Goal: Task Accomplishment & Management: Complete application form

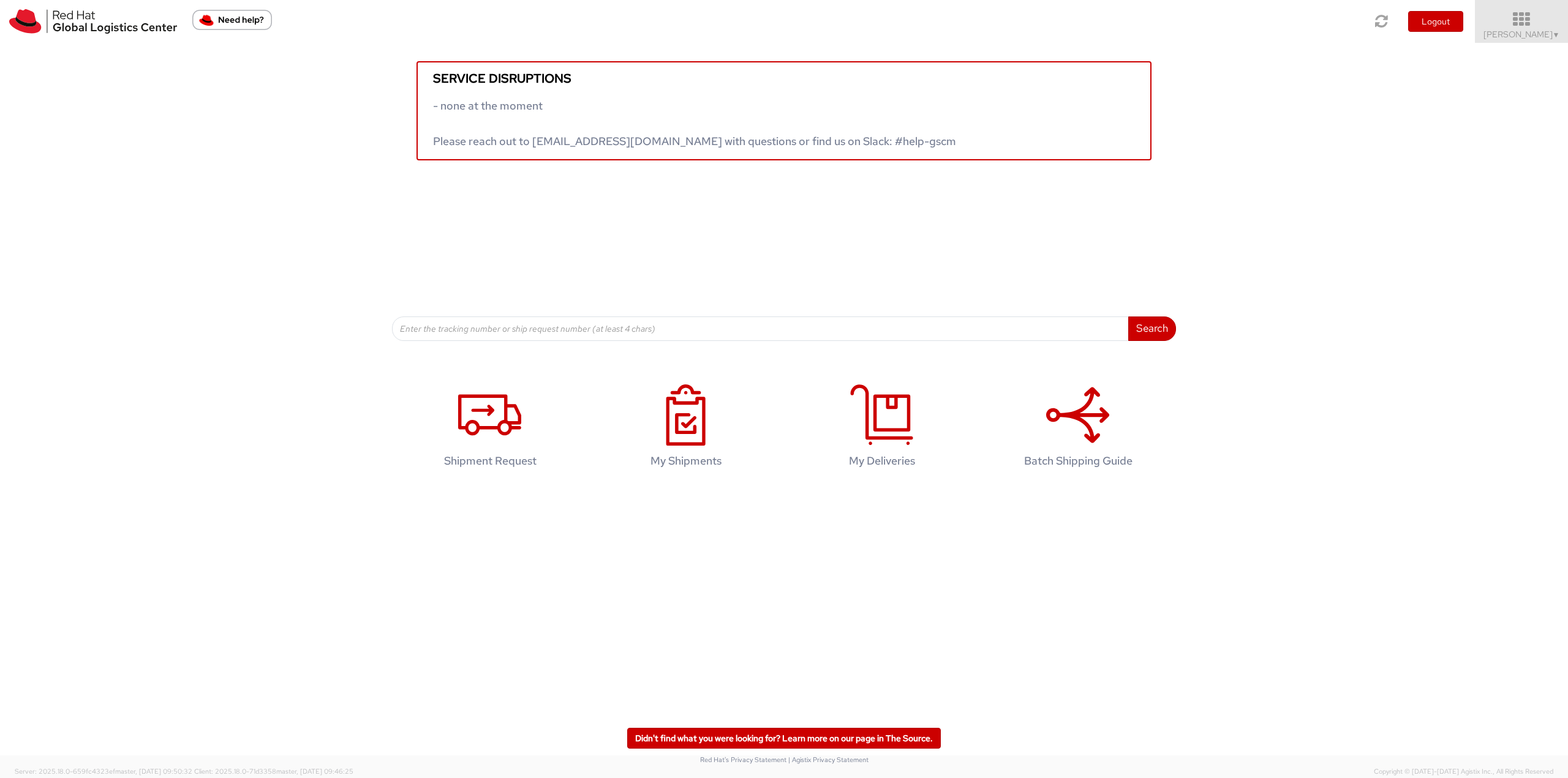
click at [1503, 24] on icon at bounding box center [1521, 19] width 108 height 17
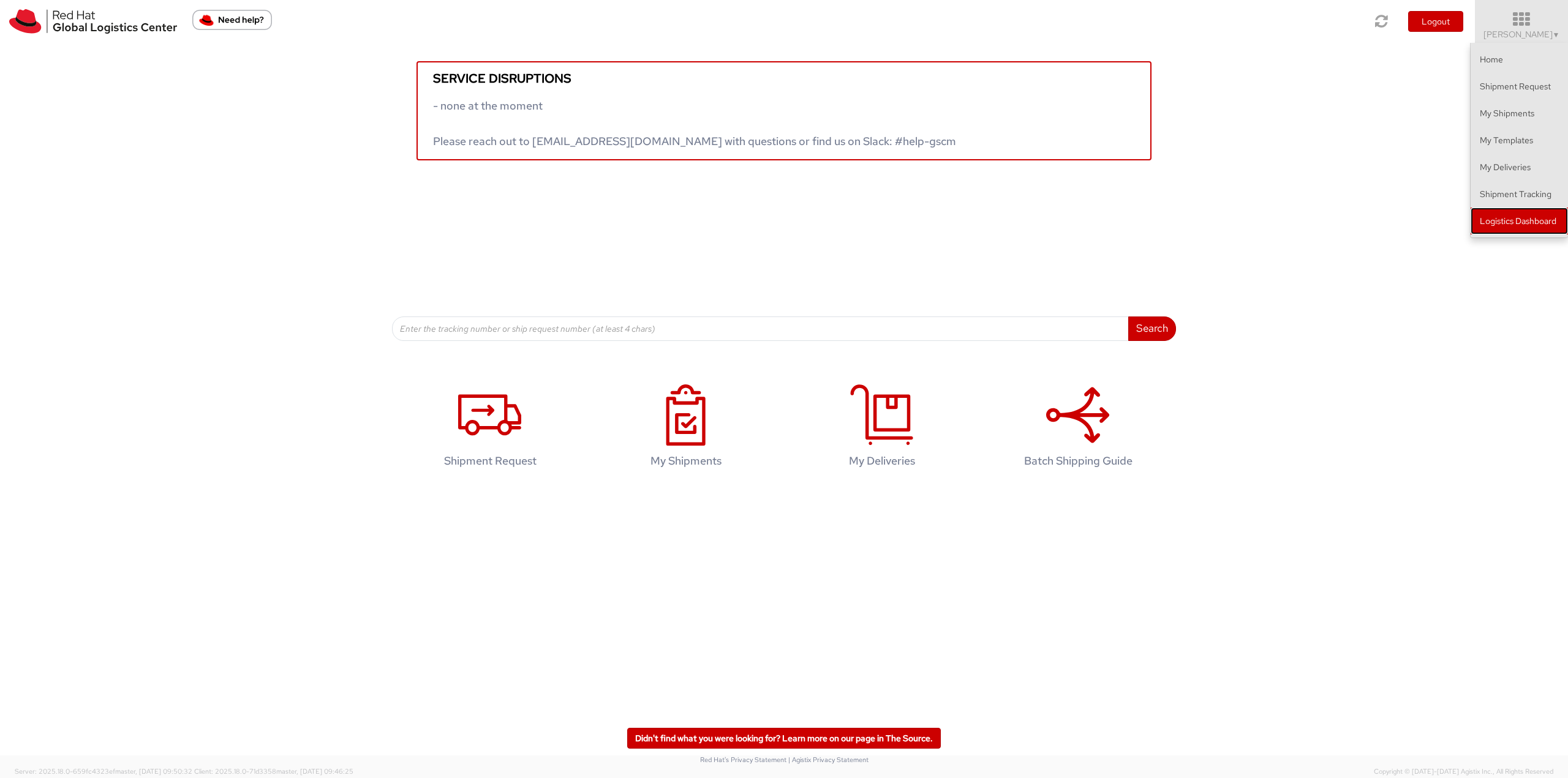
click at [1538, 219] on link "Logistics Dashboard" at bounding box center [1519, 221] width 97 height 27
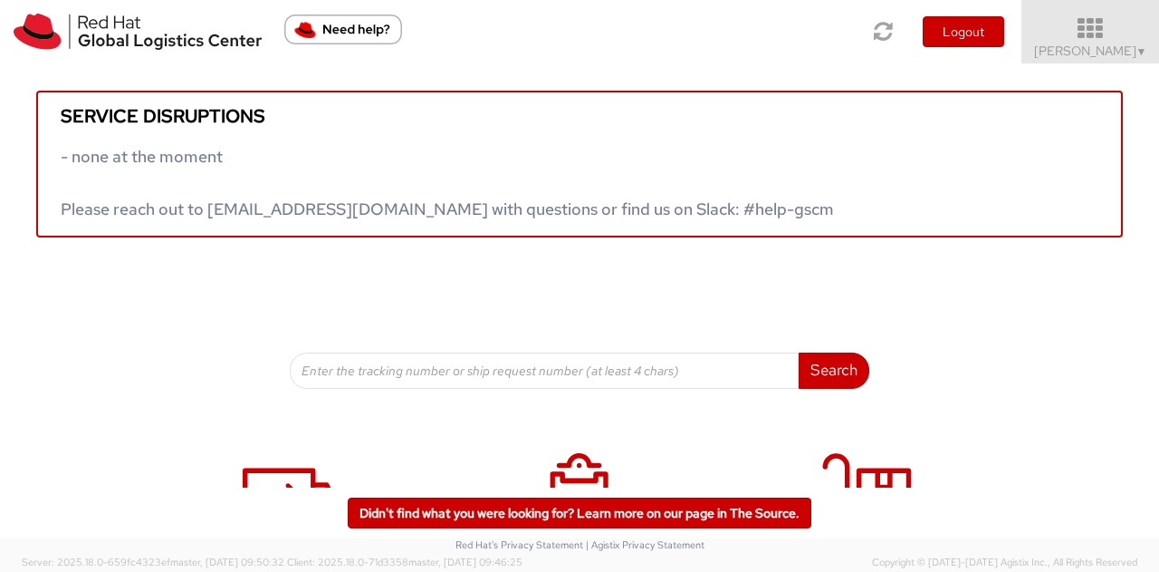
click at [1091, 39] on icon at bounding box center [1091, 28] width 159 height 25
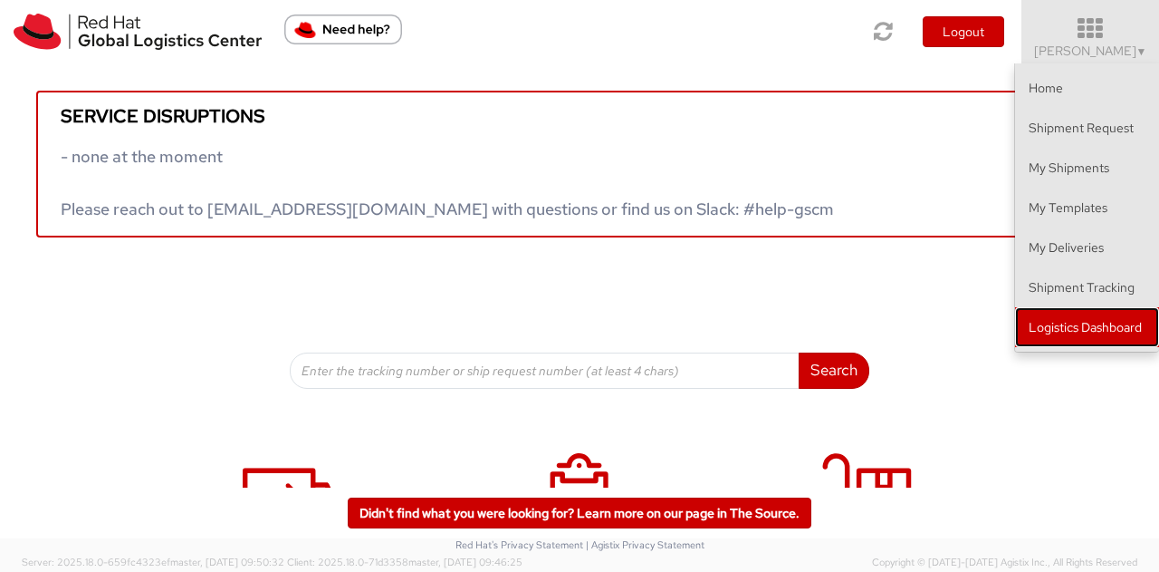
click at [1083, 330] on link "Logistics Dashboard" at bounding box center [1087, 327] width 144 height 40
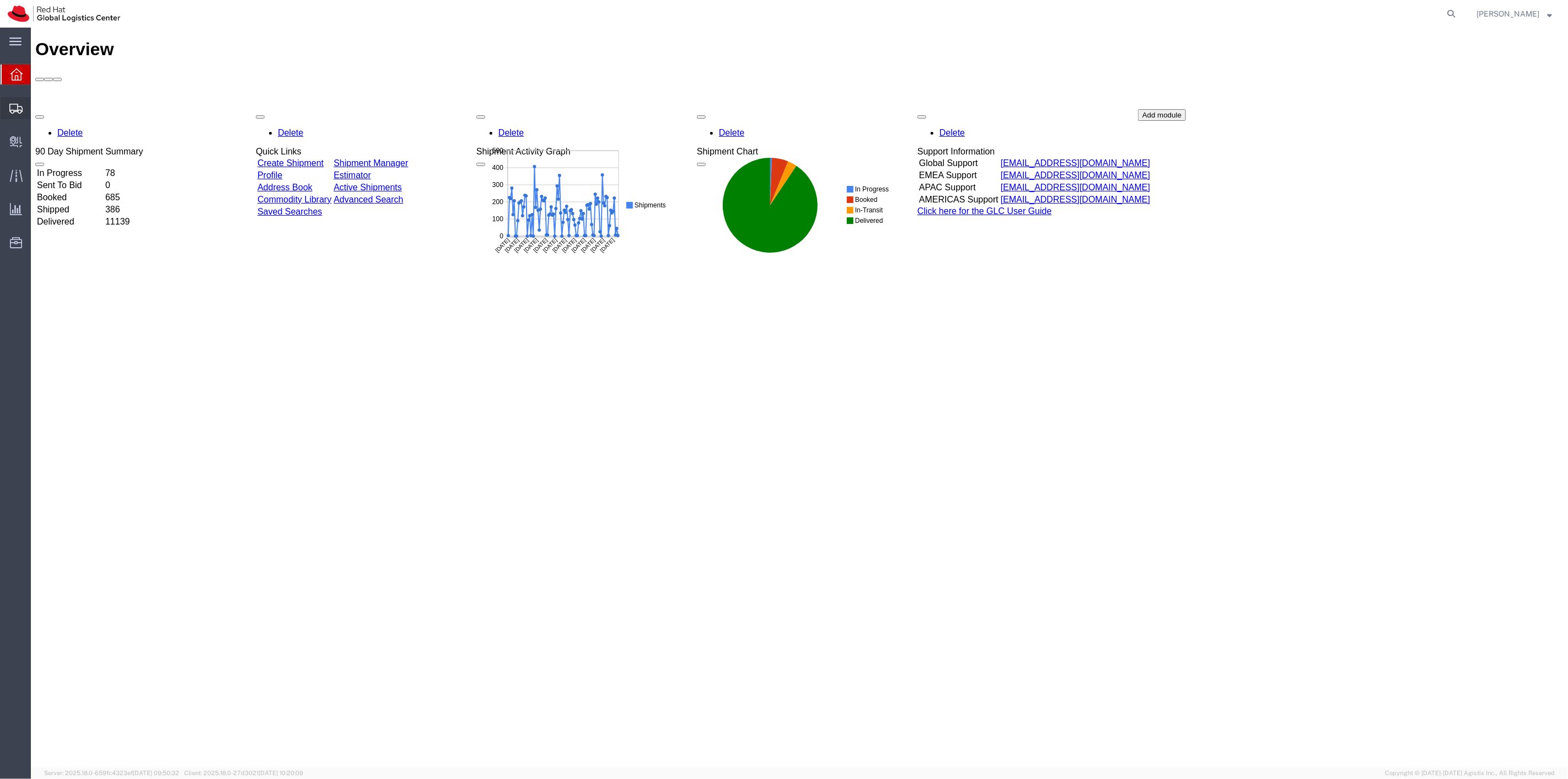
click at [0, 0] on span "Shipment Manager" at bounding box center [0, 0] width 0 height 0
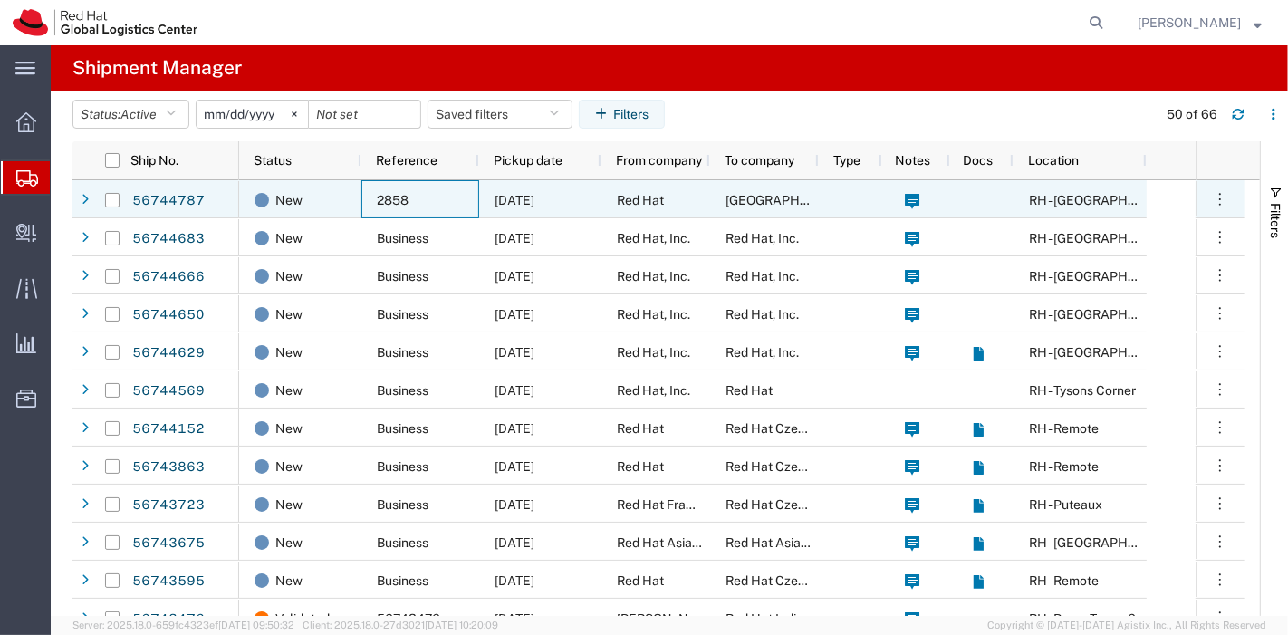
click at [393, 210] on div "2858" at bounding box center [420, 199] width 118 height 38
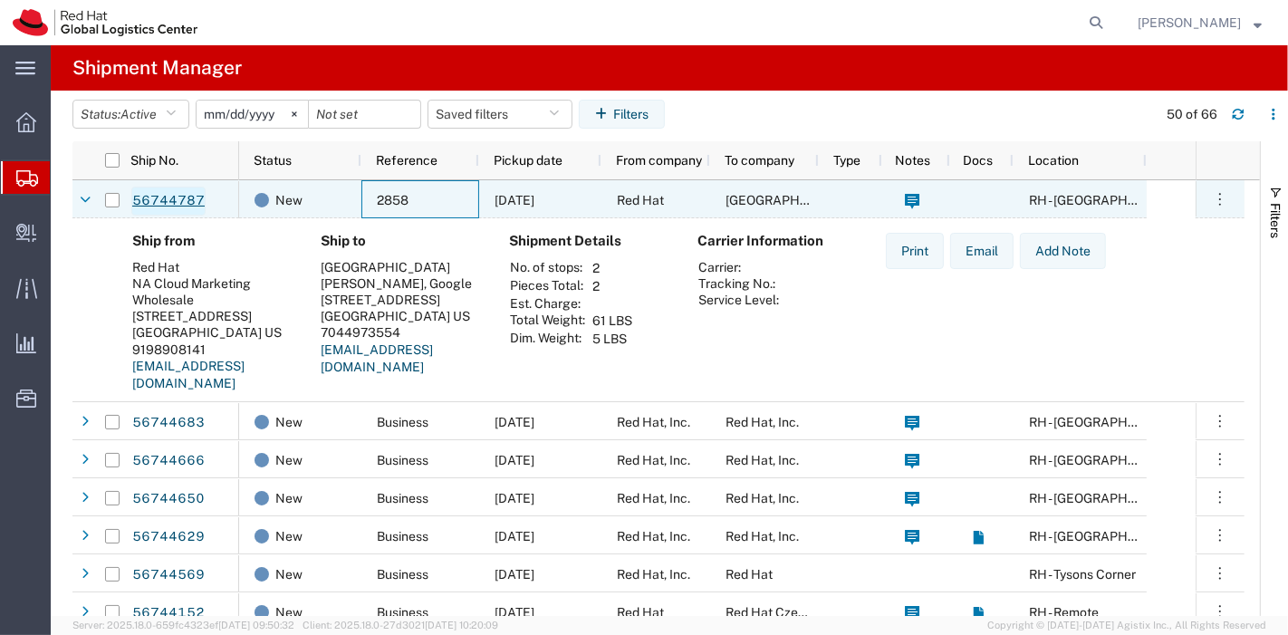
click at [163, 207] on link "56744787" at bounding box center [168, 201] width 74 height 29
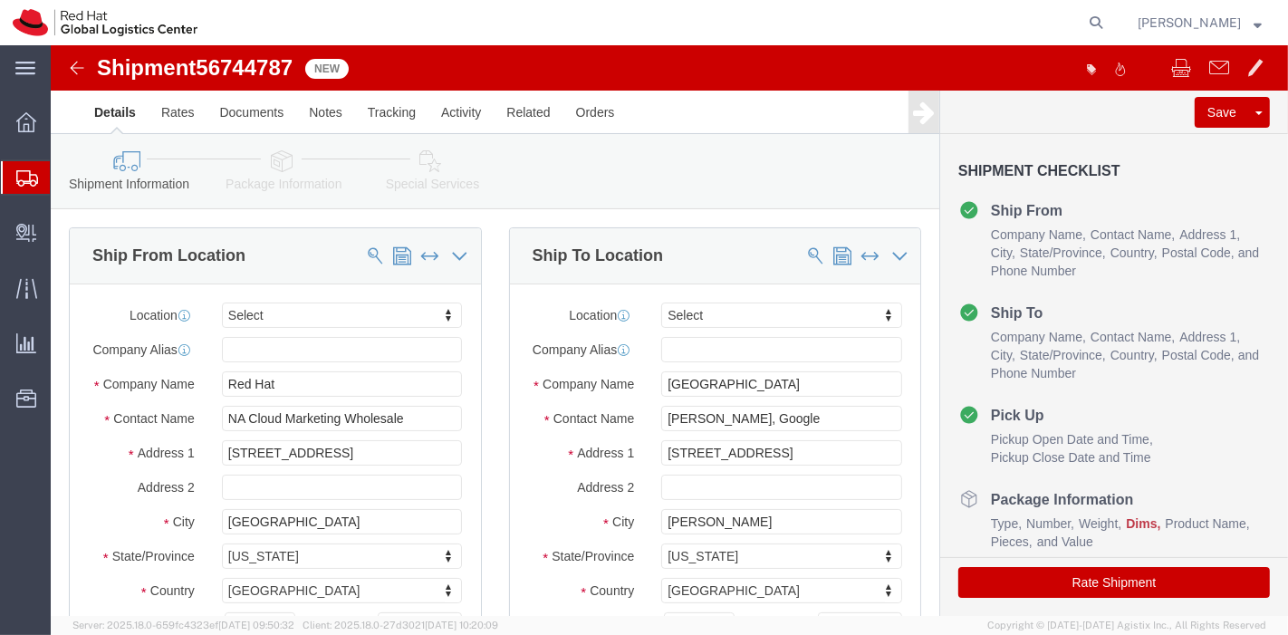
select select
click at [31, 174] on icon at bounding box center [27, 178] width 22 height 16
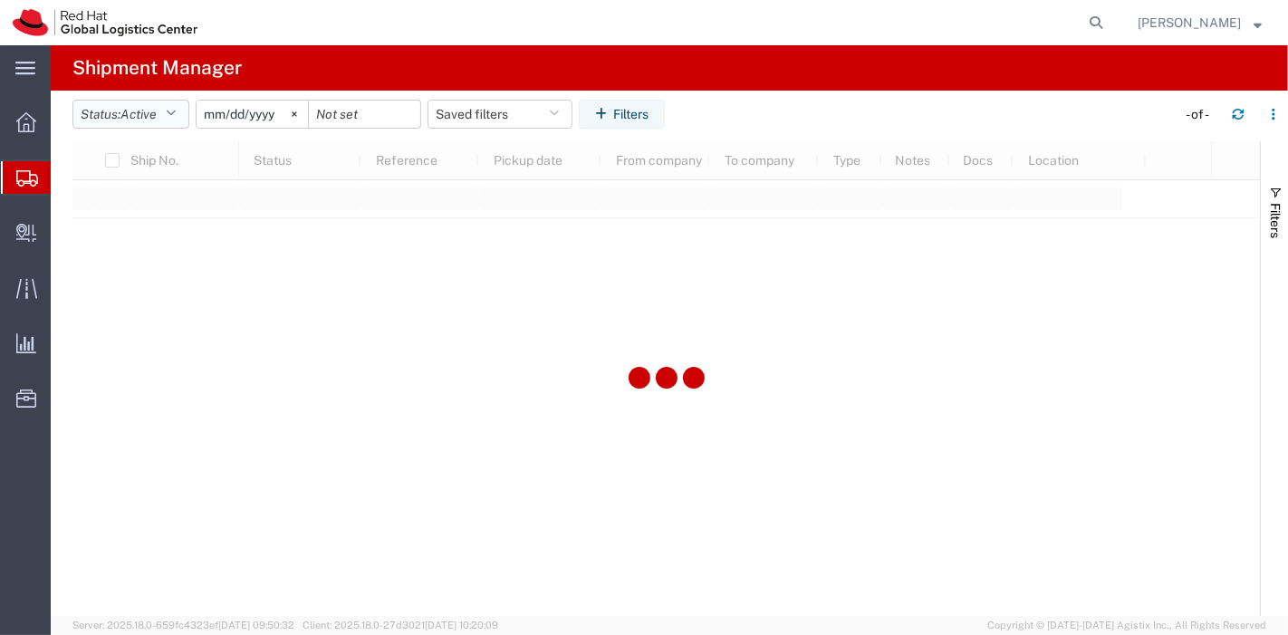
click at [163, 112] on button "Status: Active" at bounding box center [130, 114] width 117 height 29
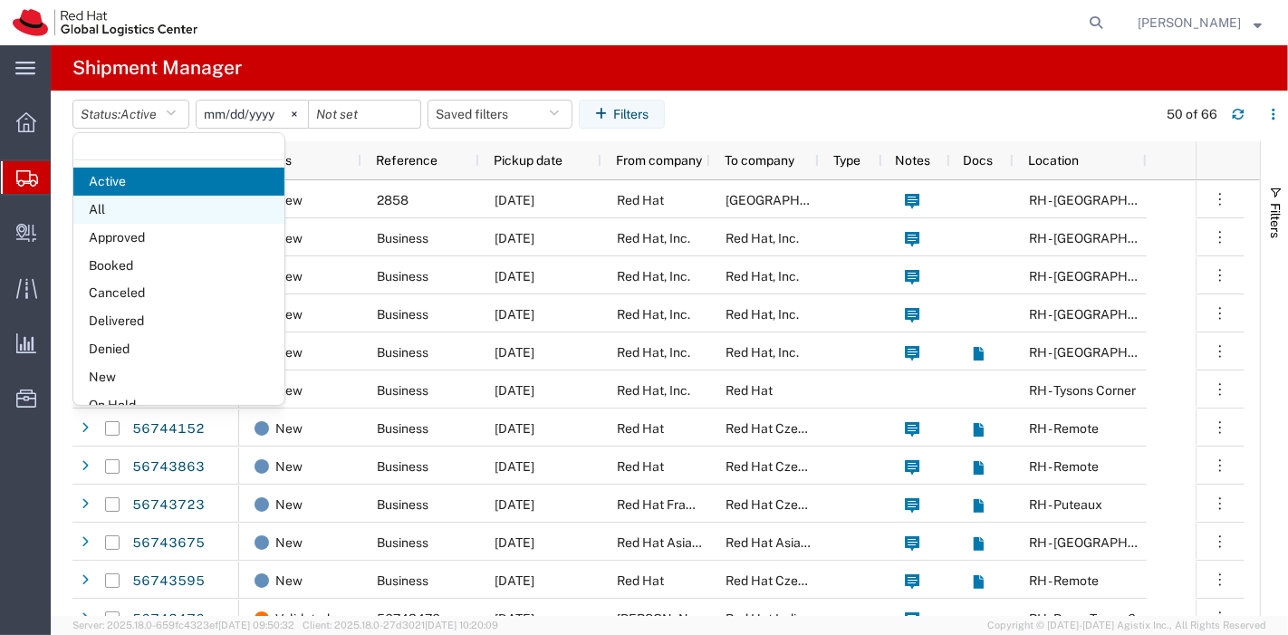
click at [139, 204] on span "All" at bounding box center [178, 210] width 211 height 28
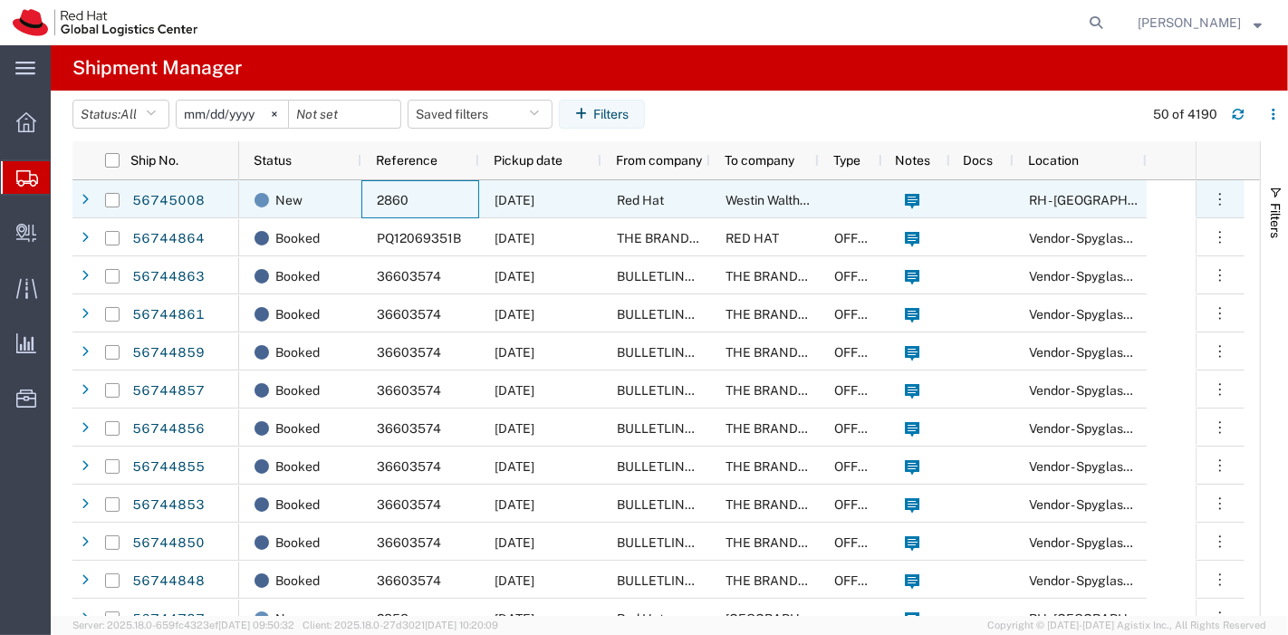
click at [414, 200] on div "2860" at bounding box center [420, 199] width 118 height 38
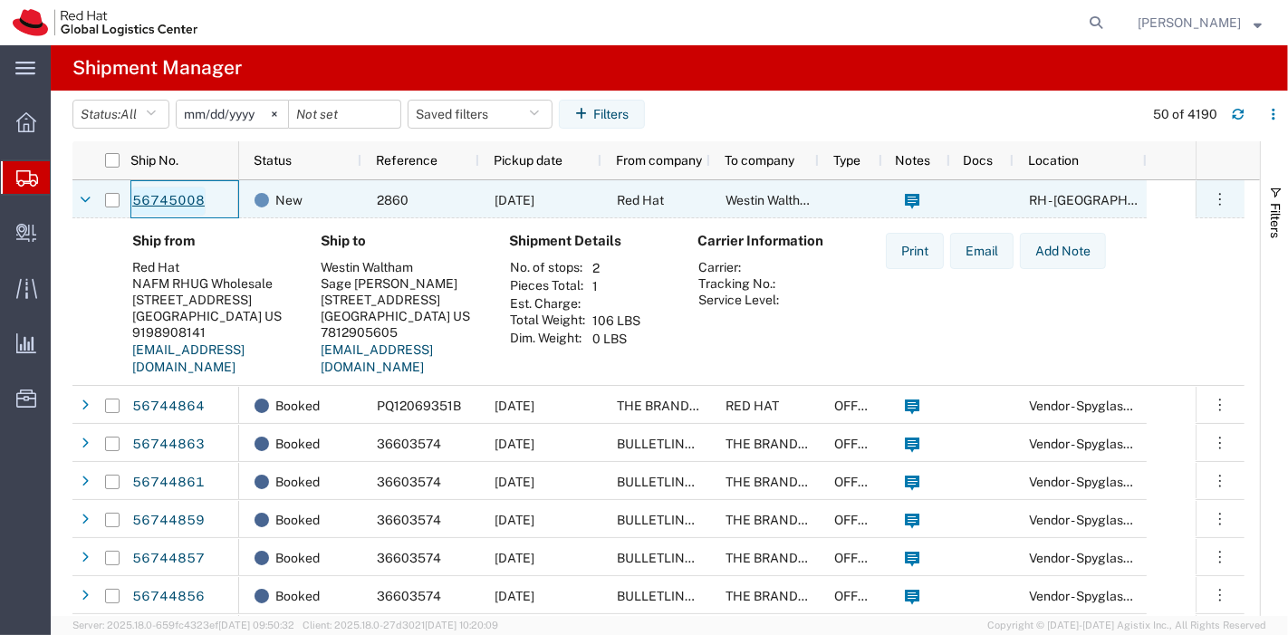
click at [173, 203] on link "56745008" at bounding box center [168, 201] width 74 height 29
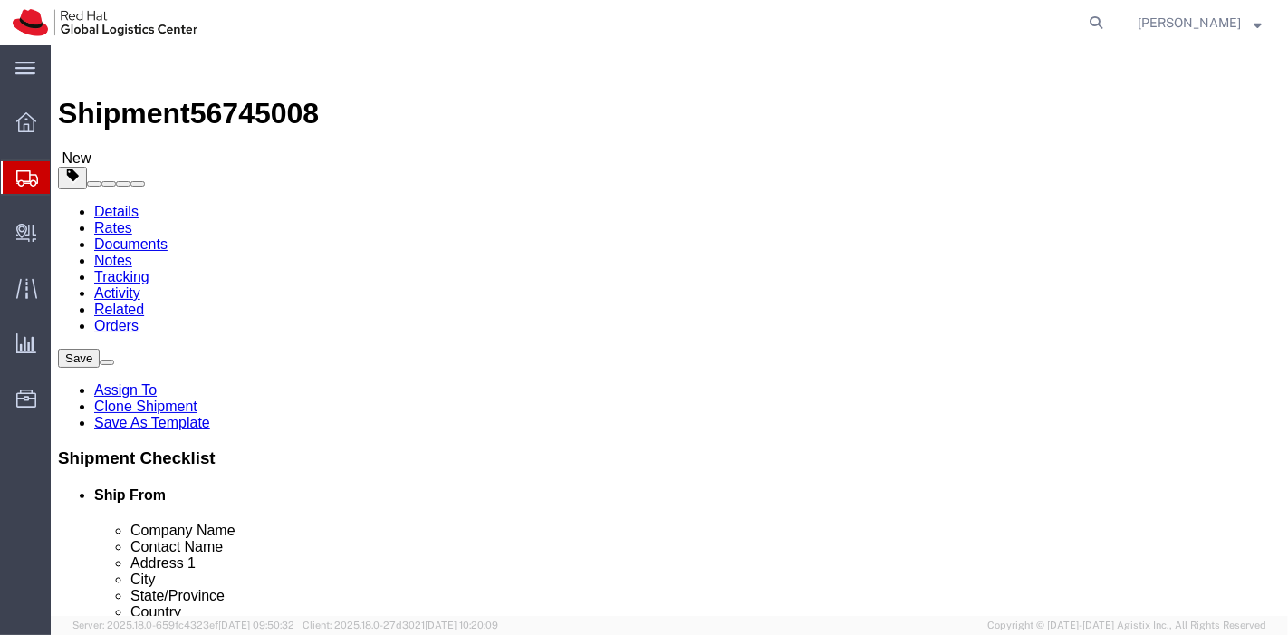
select select
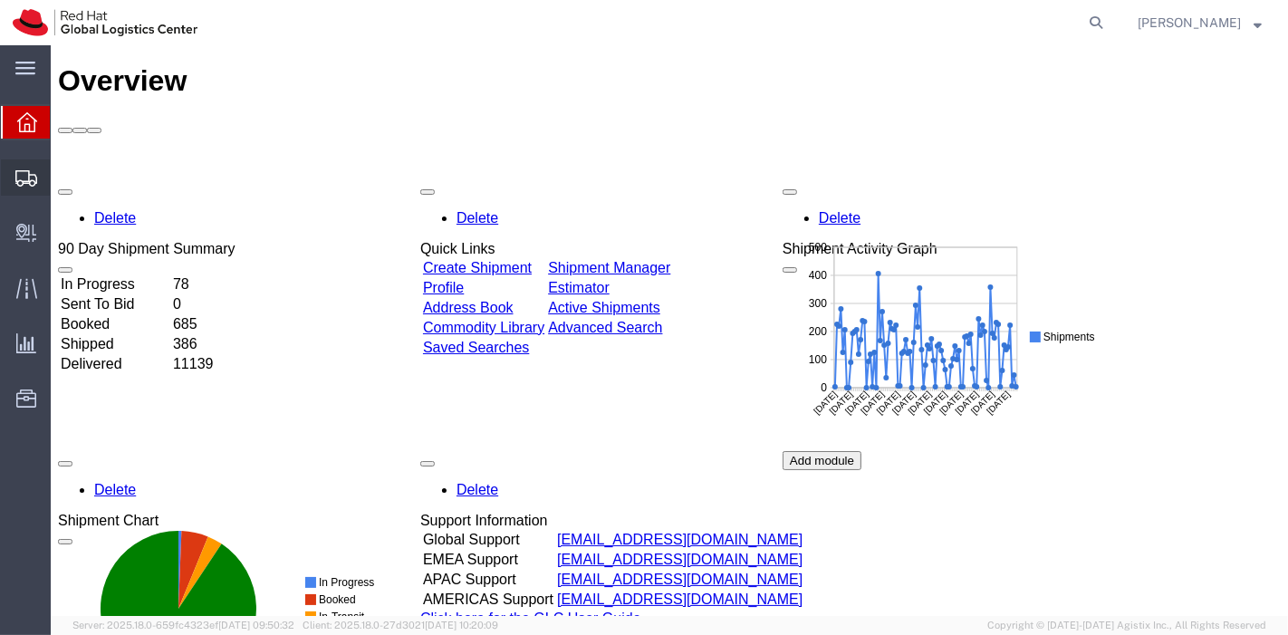
click at [0, 0] on span "Shipment Manager" at bounding box center [0, 0] width 0 height 0
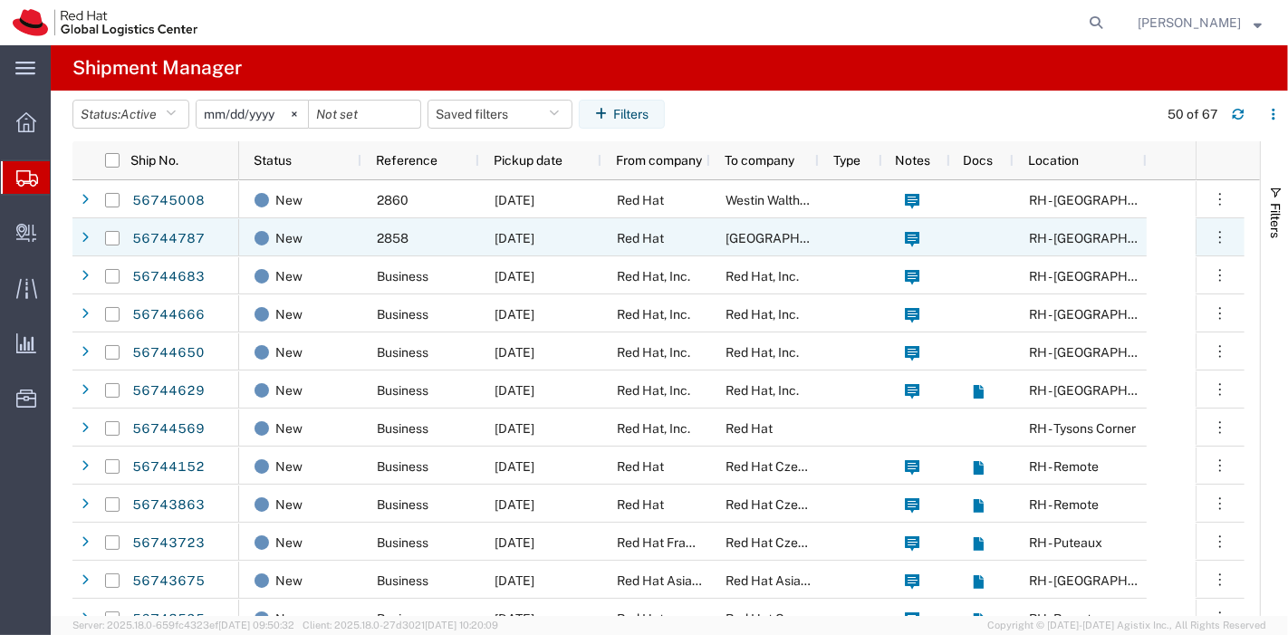
click at [393, 231] on span "2858" at bounding box center [393, 238] width 32 height 14
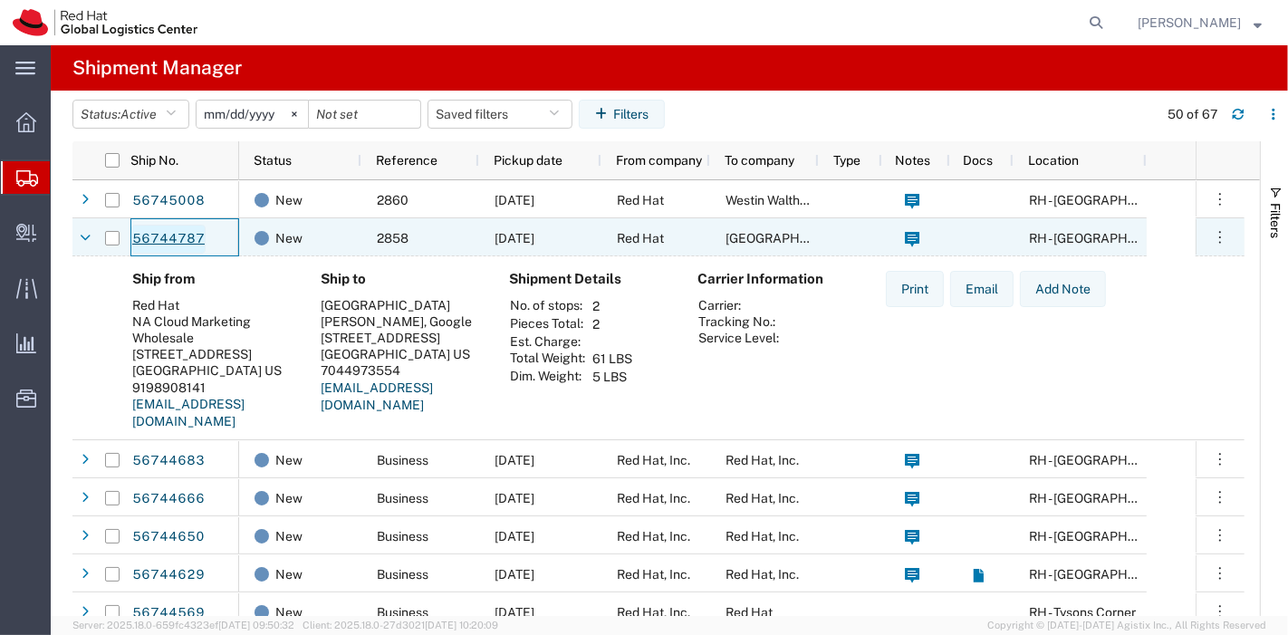
click at [173, 246] on link "56744787" at bounding box center [168, 239] width 74 height 29
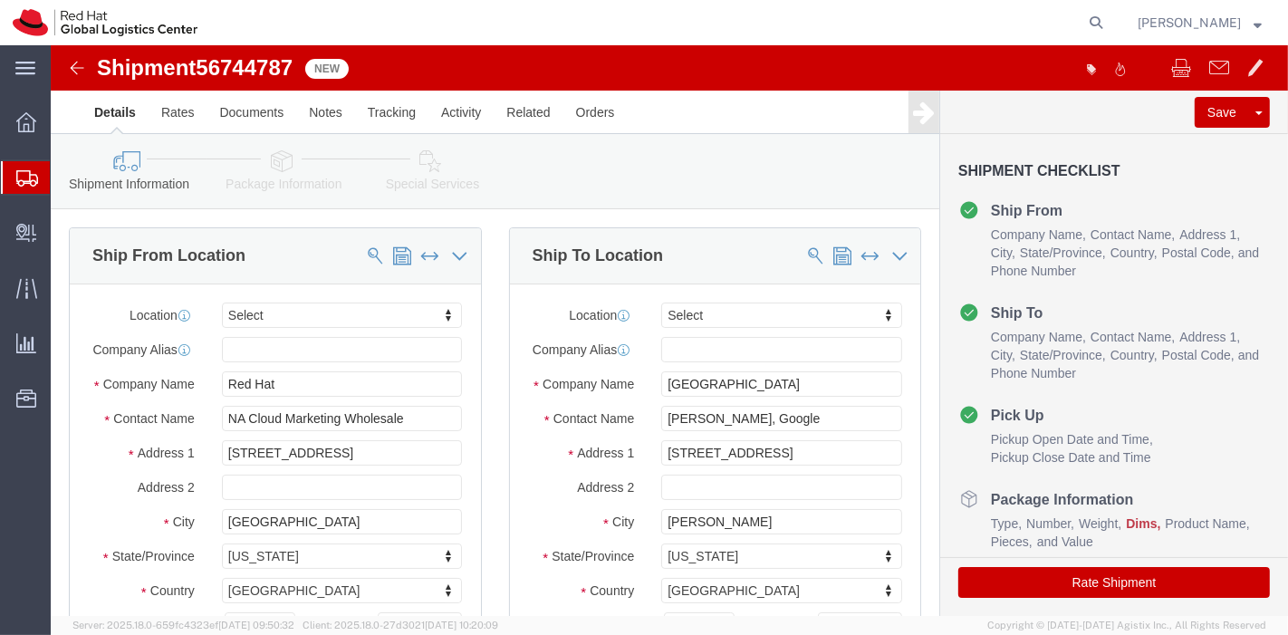
select select
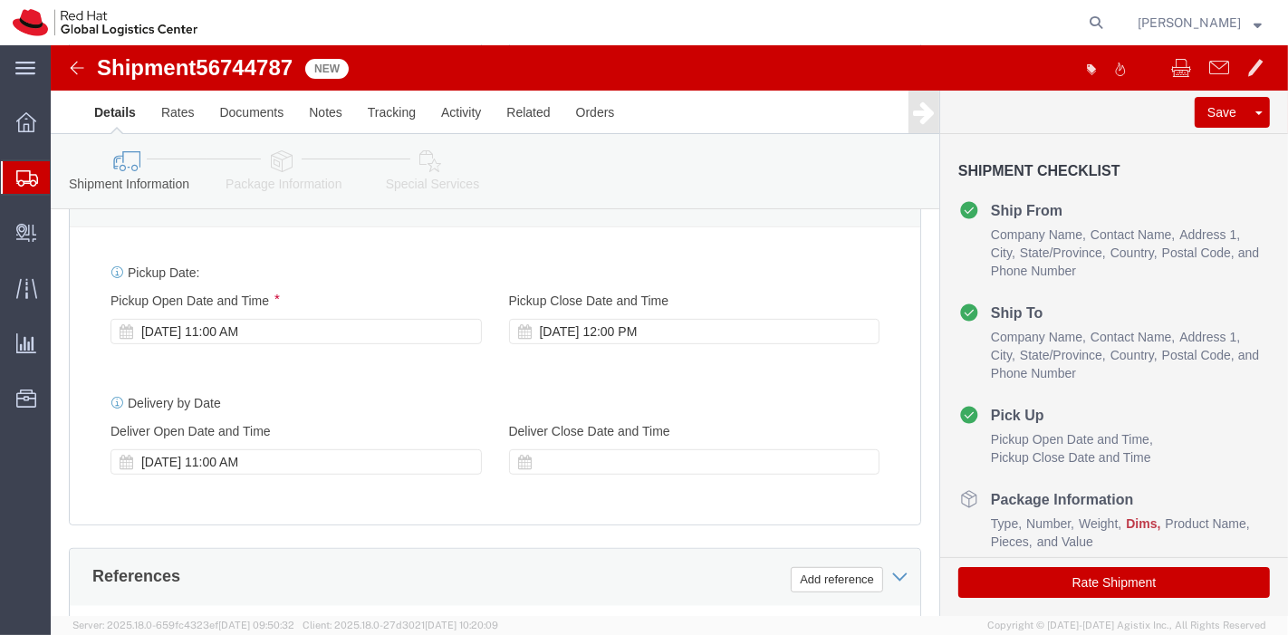
scroll to position [670, 0]
click div "Shipment Information Package Information Special Services"
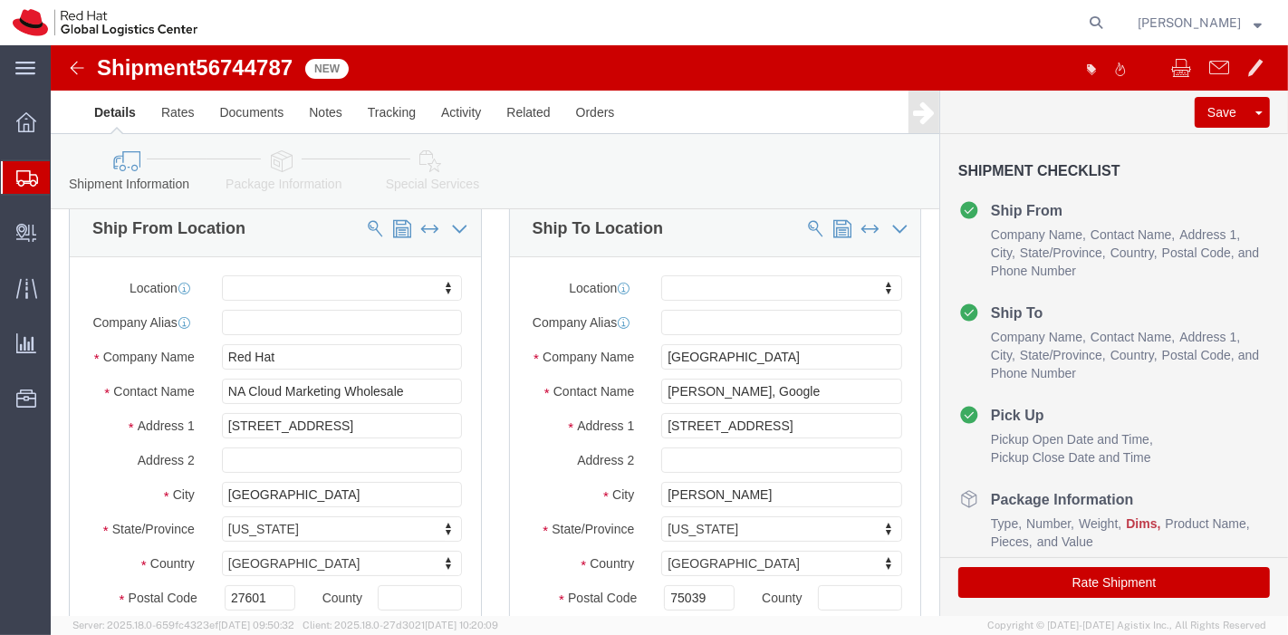
scroll to position [0, 0]
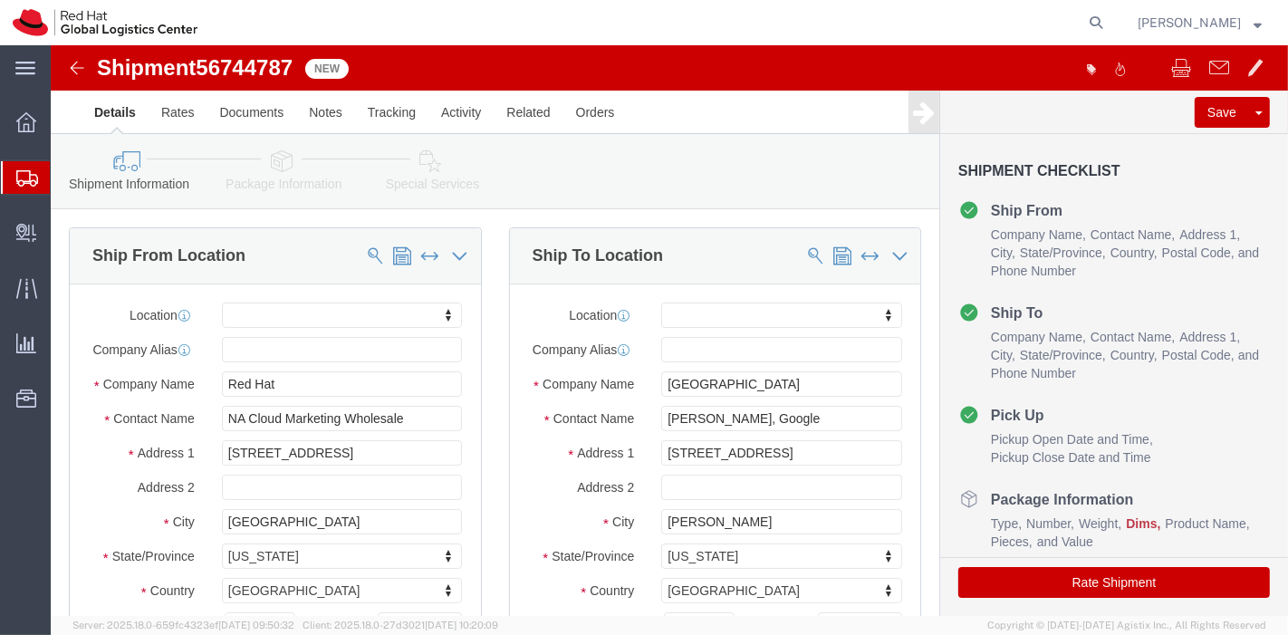
click at [0, 0] on span "Shipment Manager" at bounding box center [0, 0] width 0 height 0
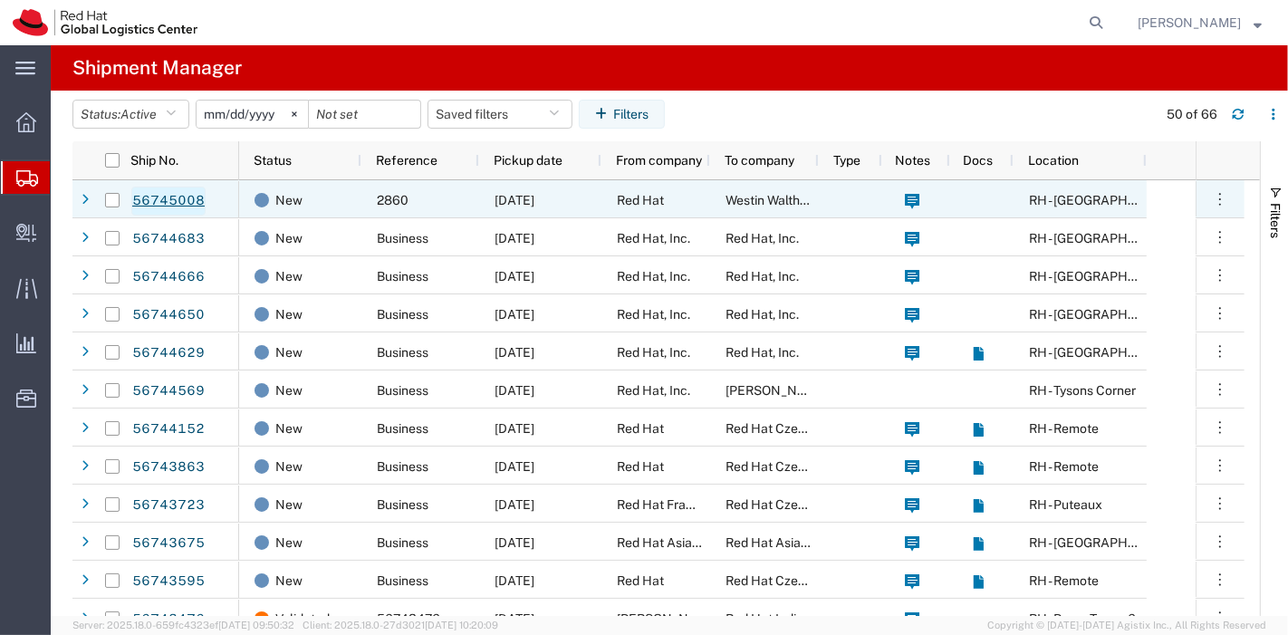
click at [182, 209] on link "56745008" at bounding box center [168, 201] width 74 height 29
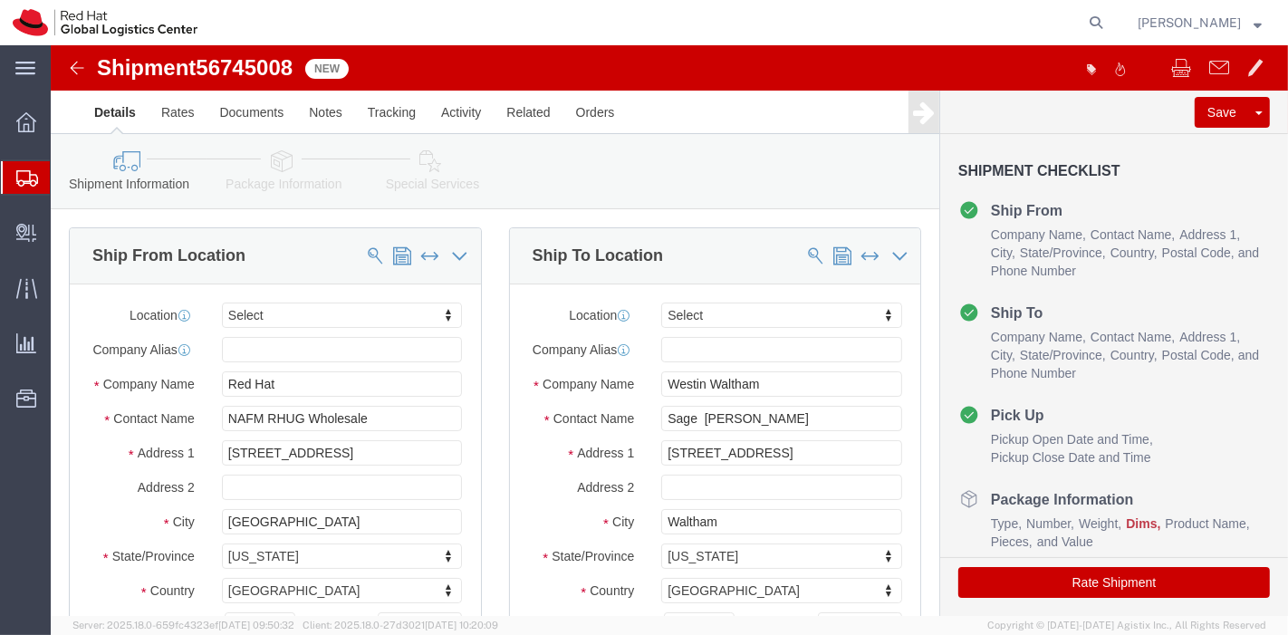
select select
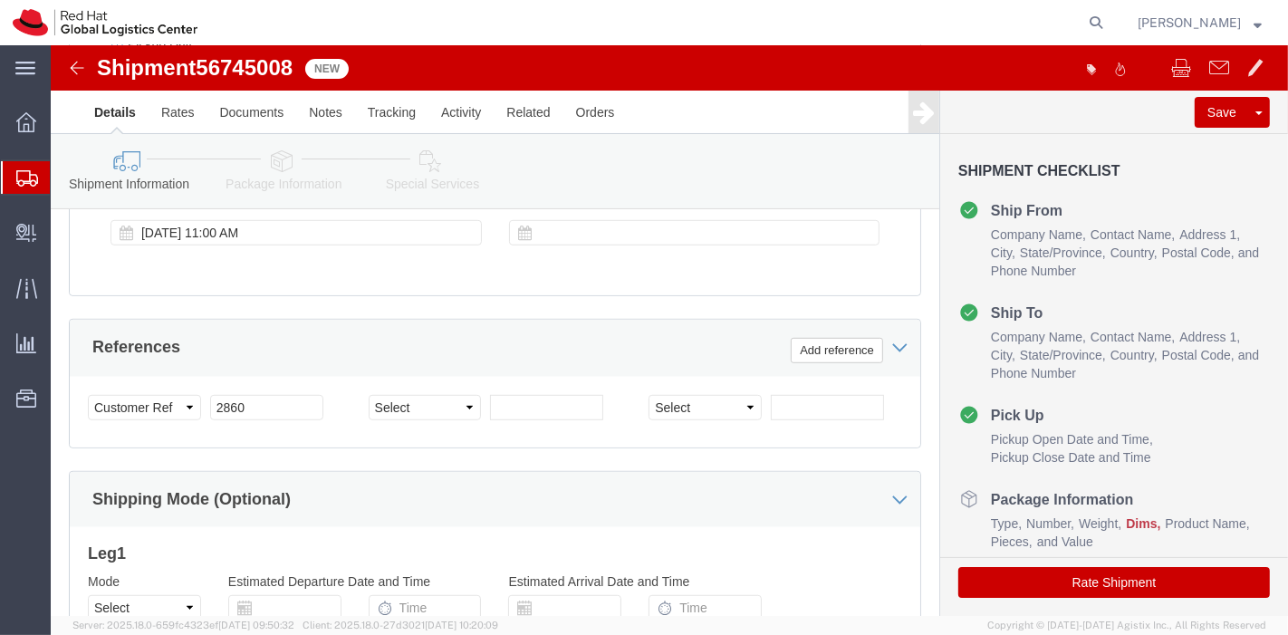
scroll to position [1140, 0]
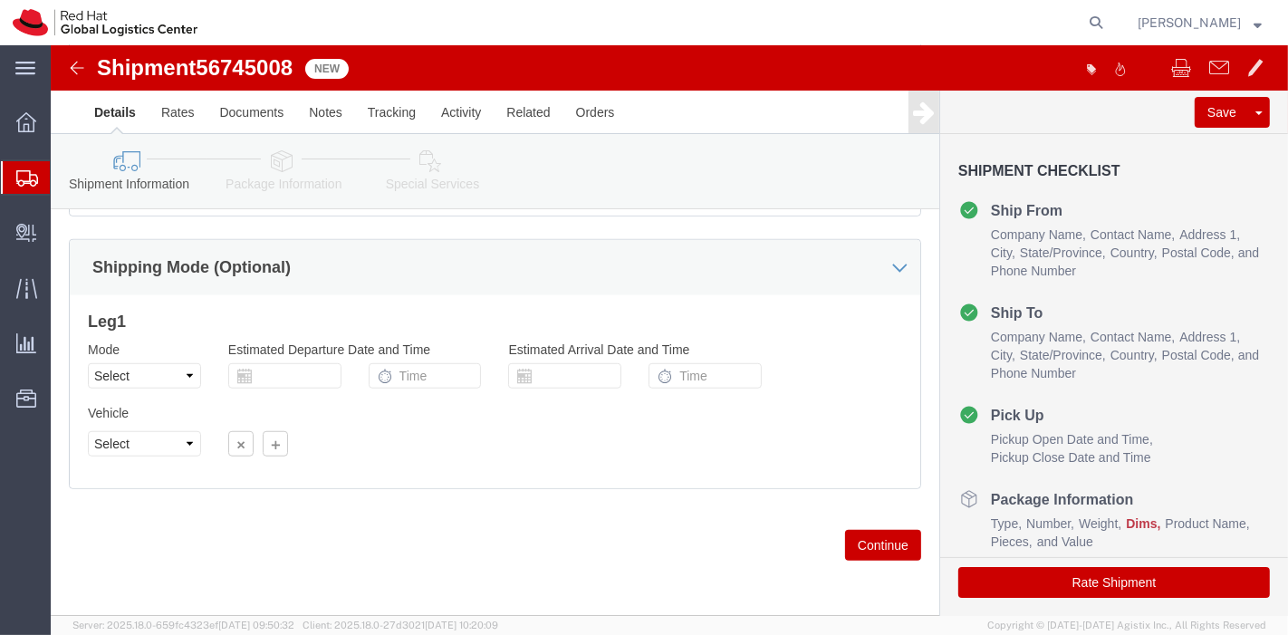
click button "Continue"
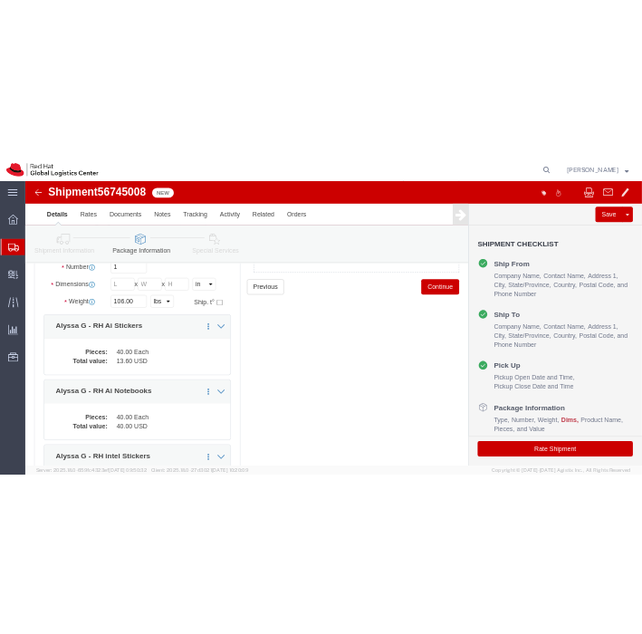
scroll to position [210, 0]
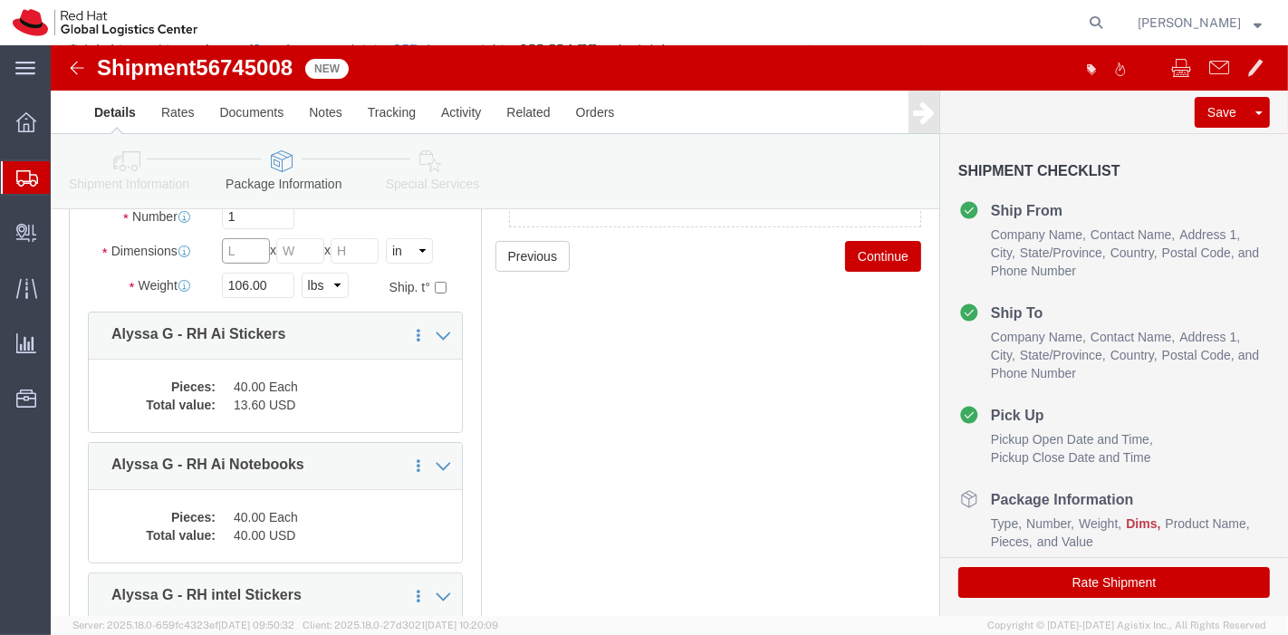
click input "text"
type input "12"
type input "10"
type input "8"
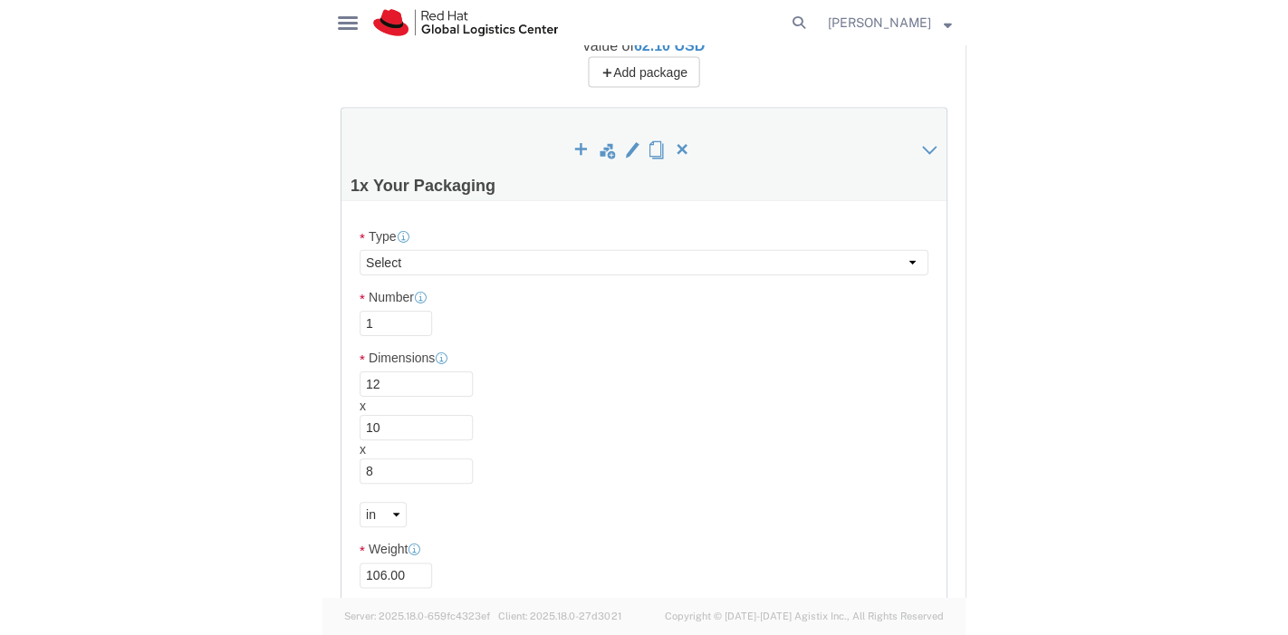
scroll to position [307, 0]
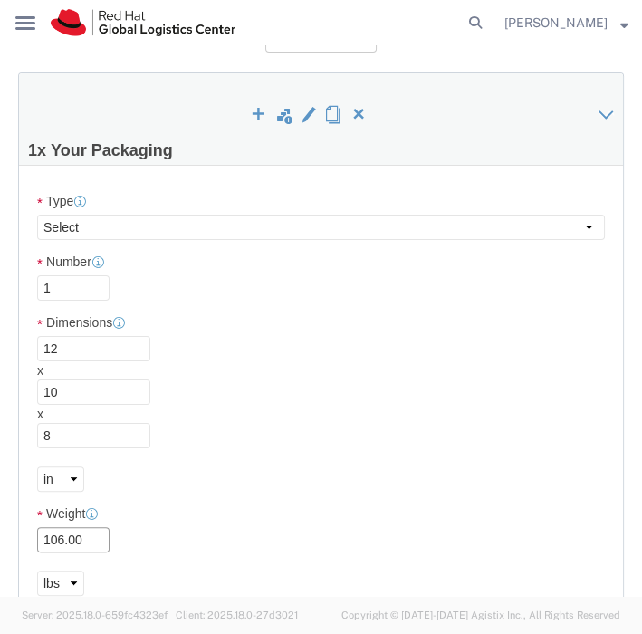
drag, startPoint x: 87, startPoint y: 497, endPoint x: -2, endPoint y: 514, distance: 90.2
click html "Shipment 56745008 New Details Rates Documents Notes Tracking Activity Related O…"
type input "13"
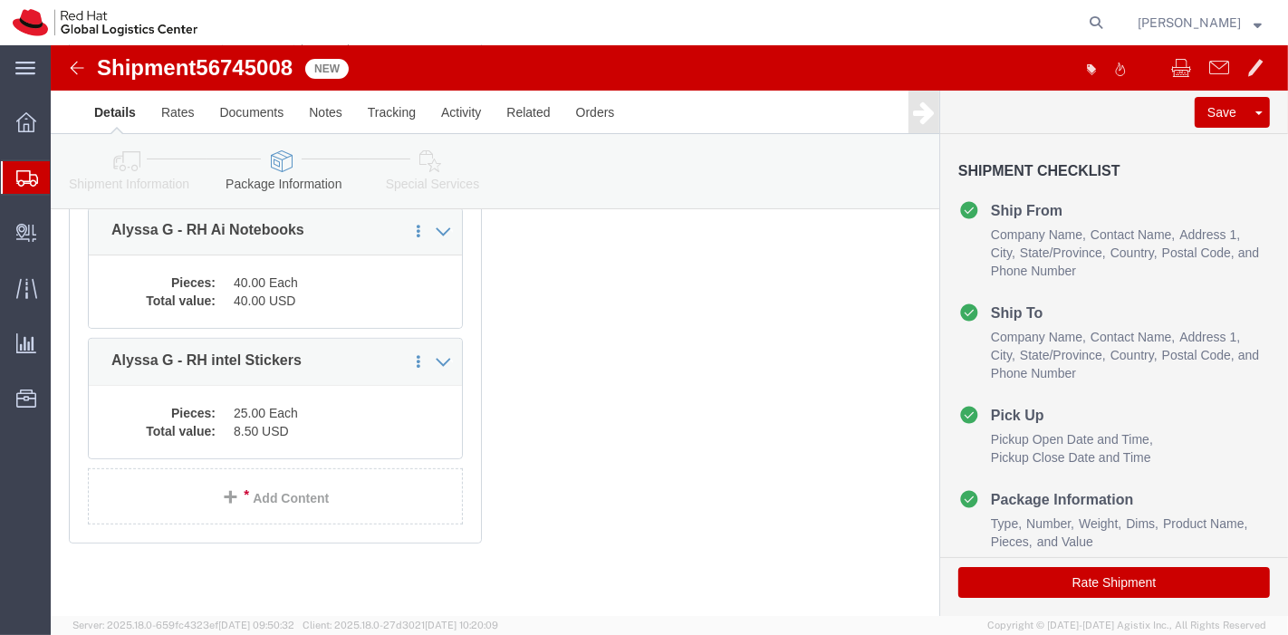
scroll to position [0, 0]
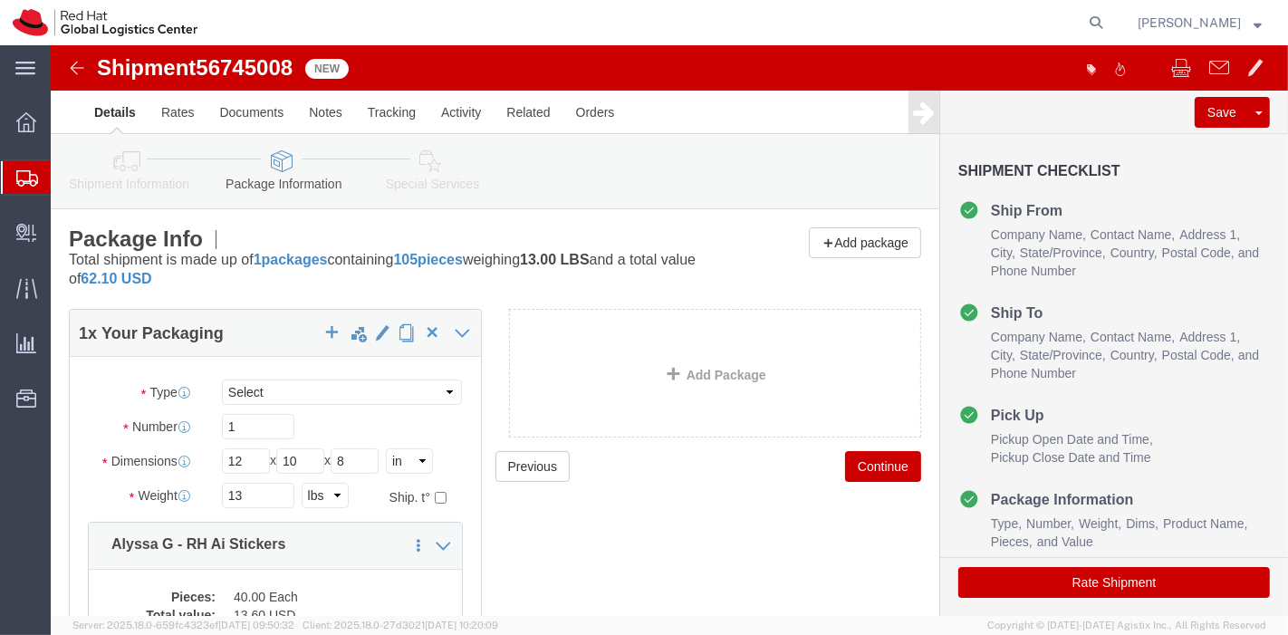
click icon
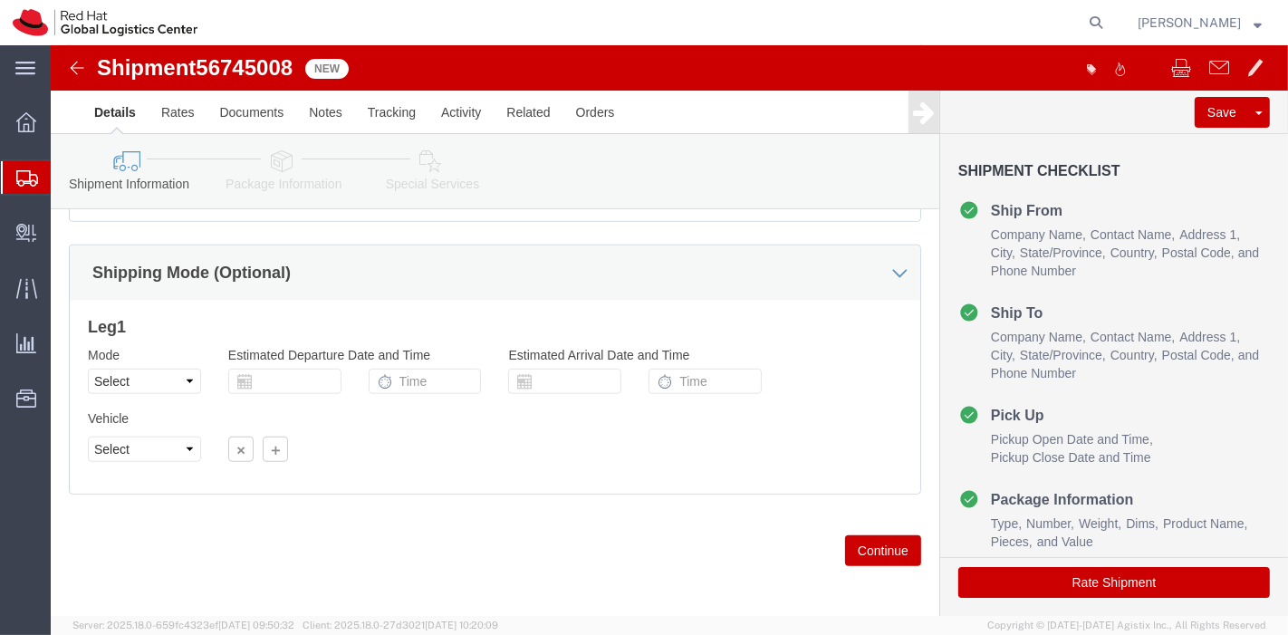
scroll to position [1140, 0]
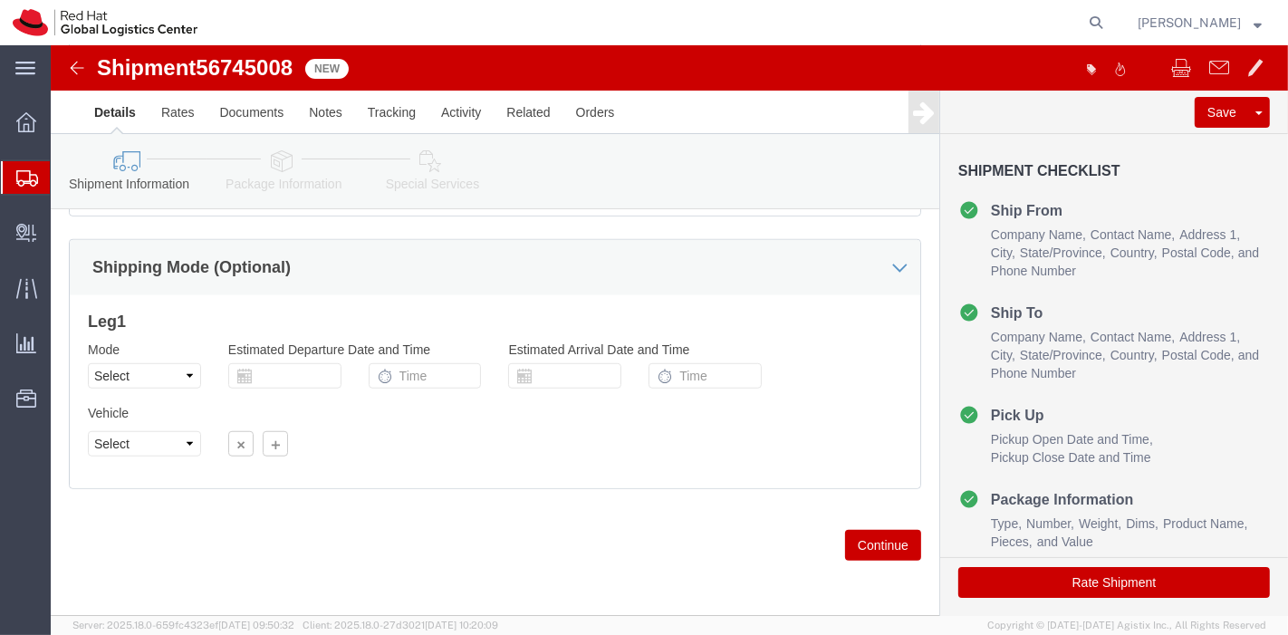
click button "Continue"
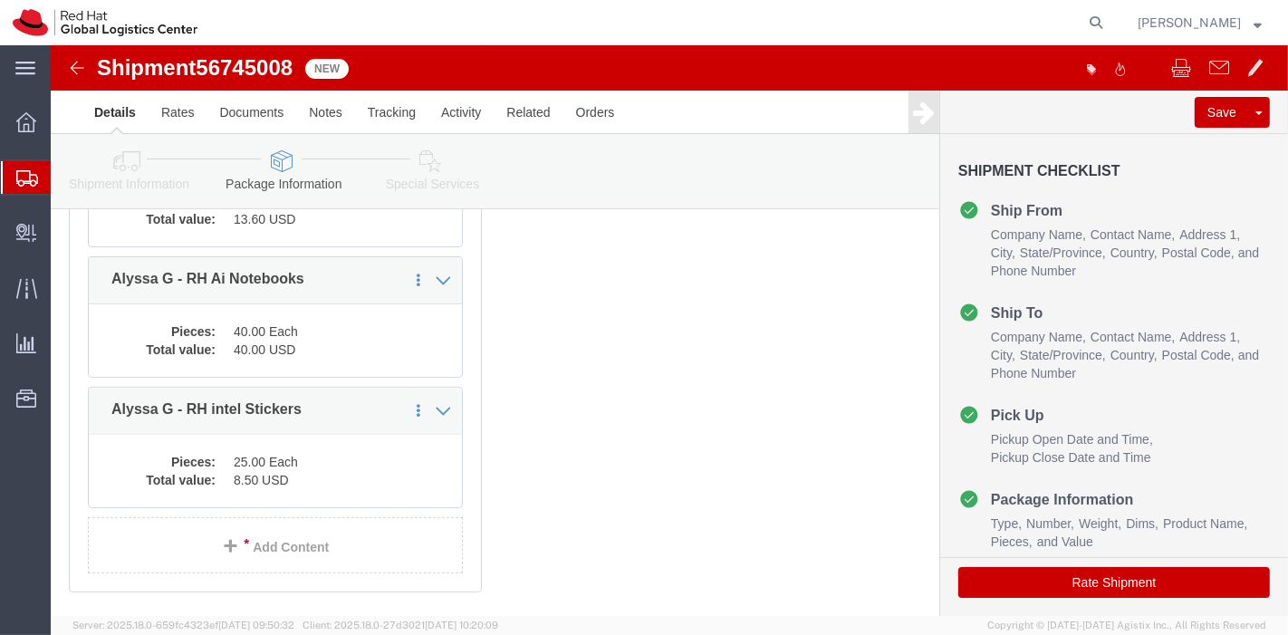
scroll to position [445, 0]
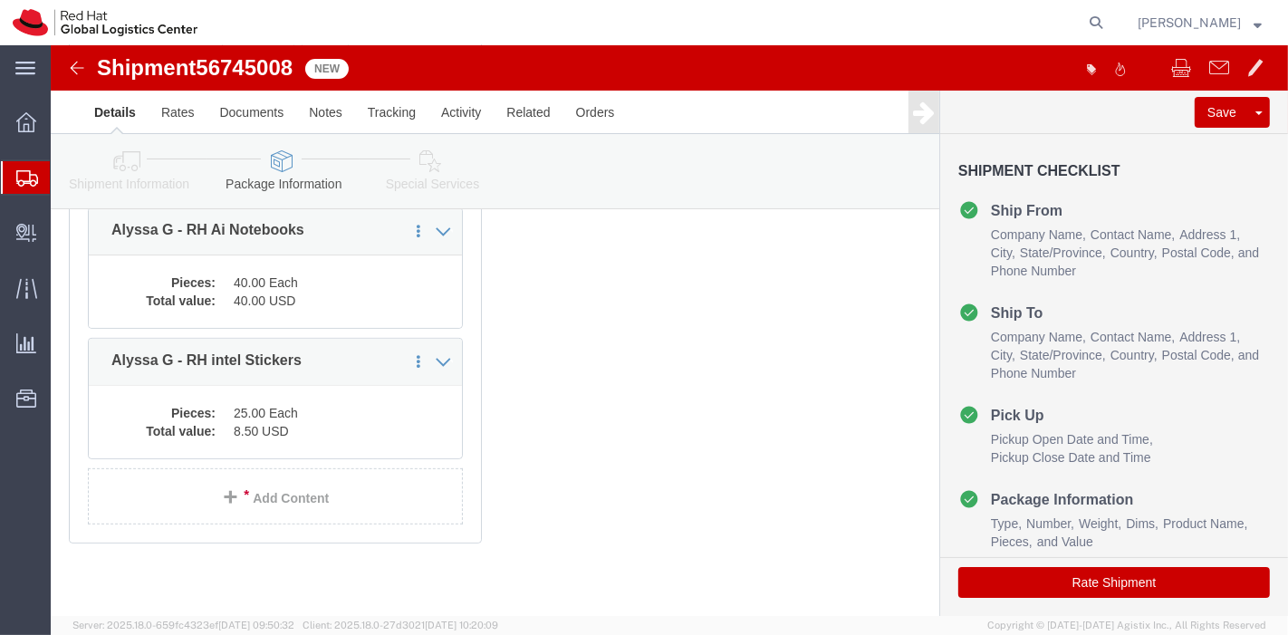
click icon
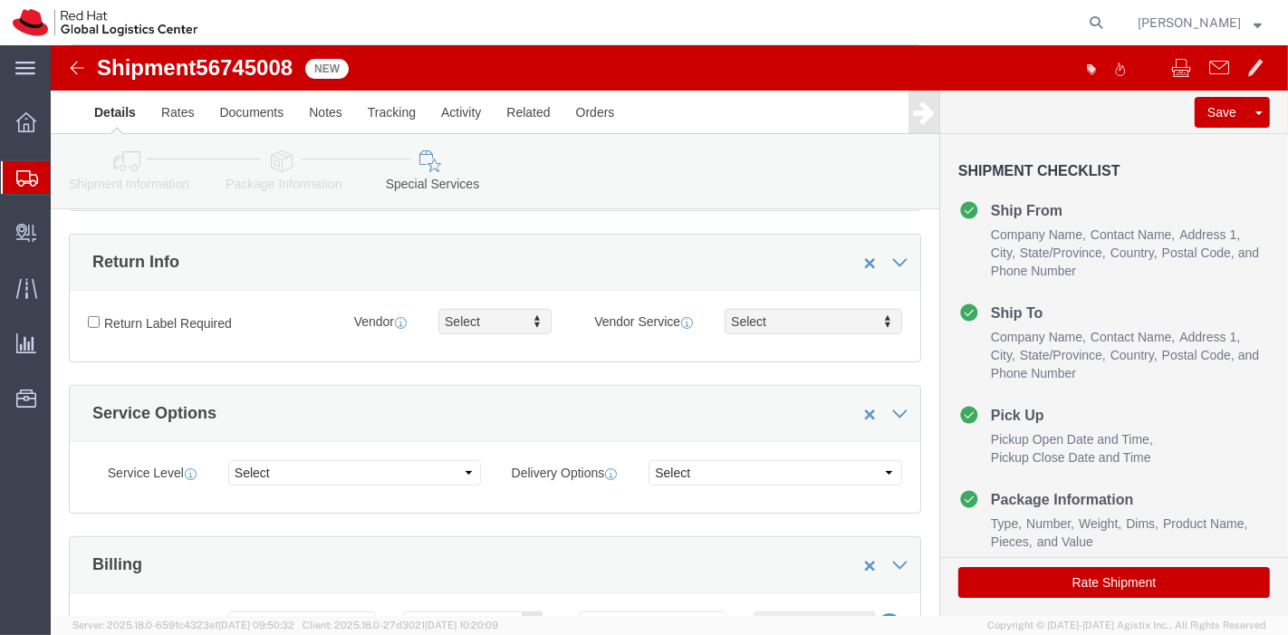
scroll to position [647, 0]
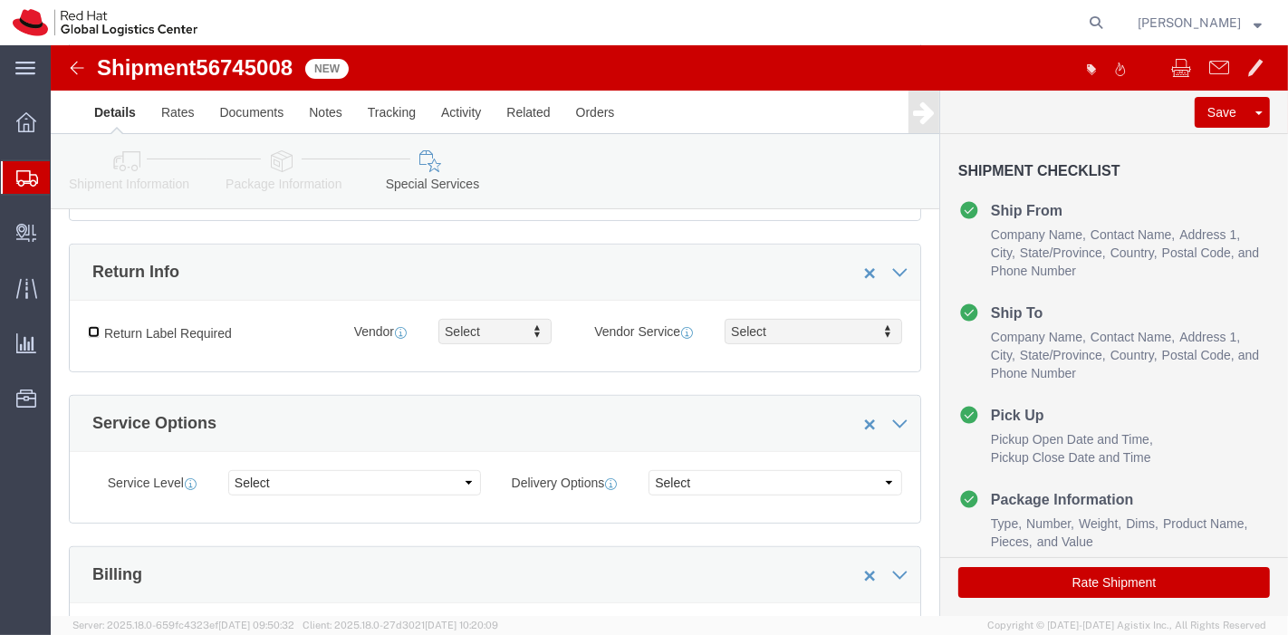
click input "Return Label Required"
checkbox input "true"
click div "Return Label Required Vendor FedEx Express Vendor Select FedEx Freight UPS Blue…"
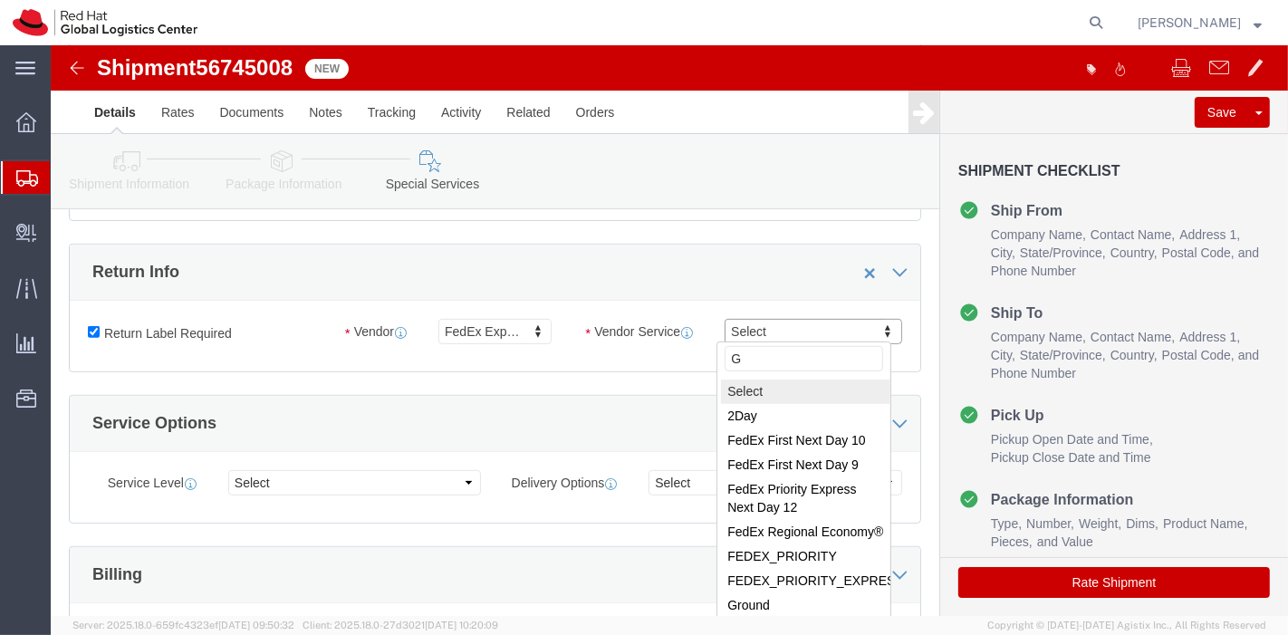
type input "GR"
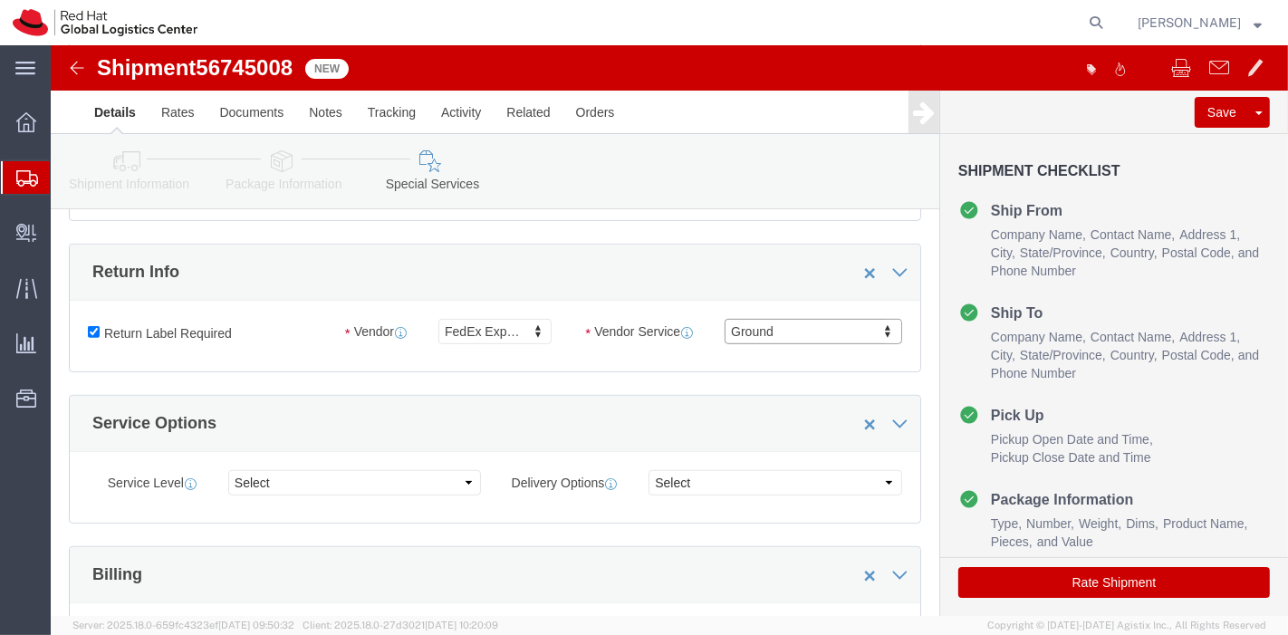
select select "12"
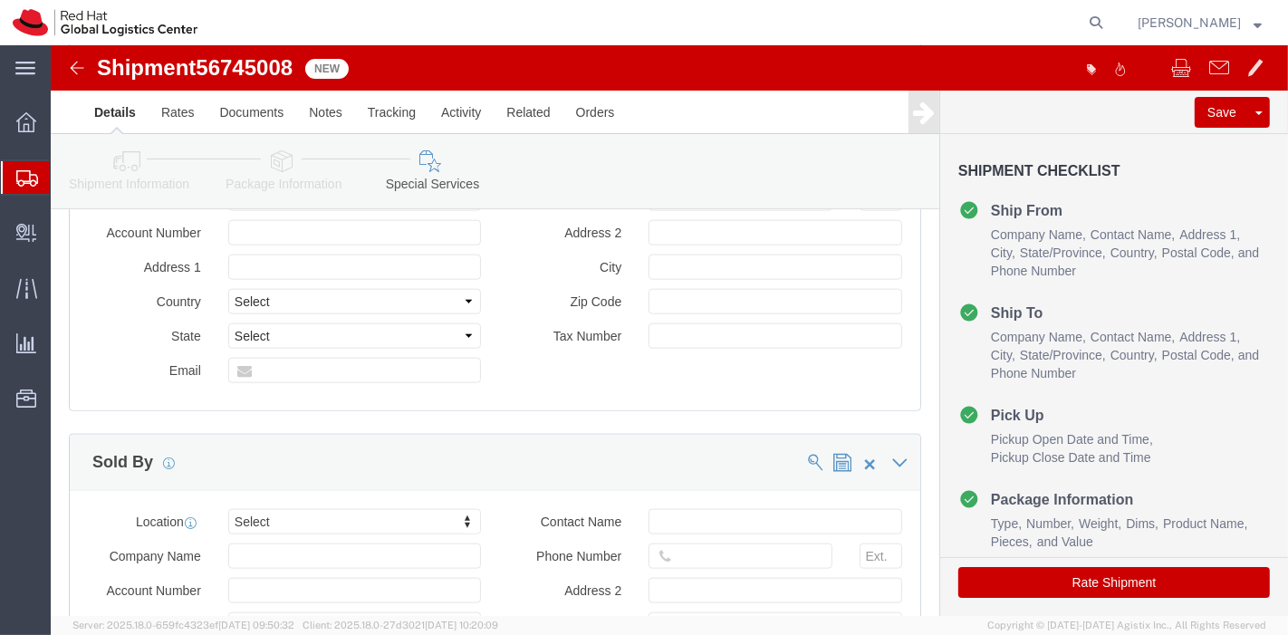
scroll to position [1755, 0]
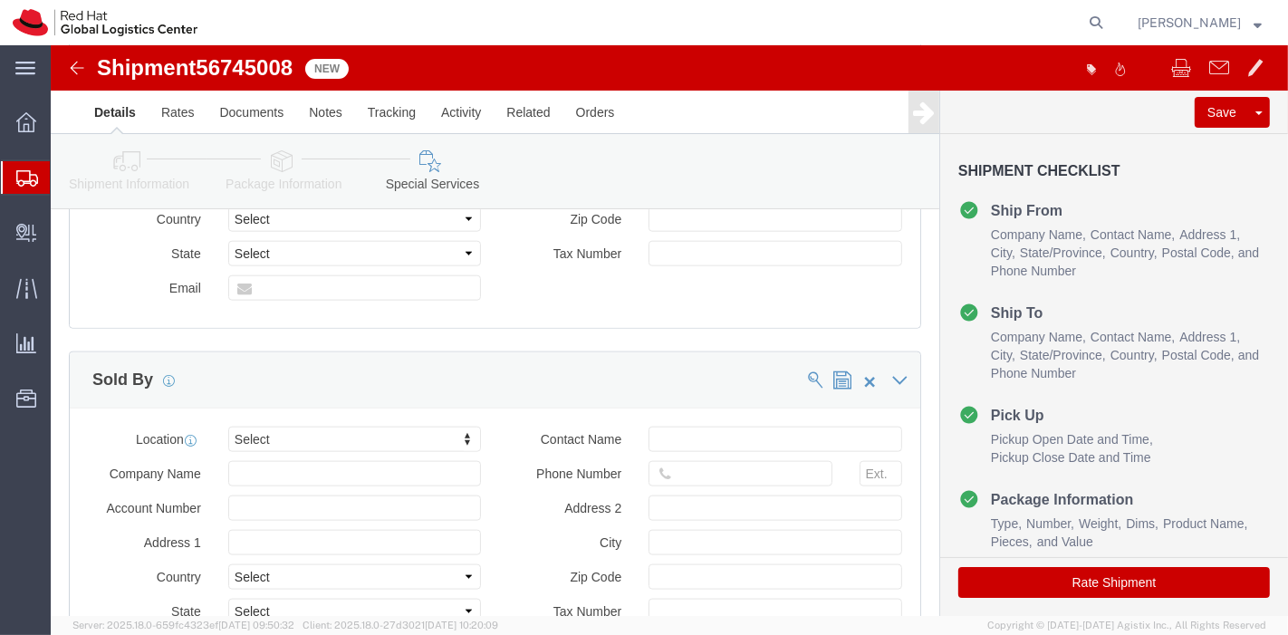
click button "Rate Shipment"
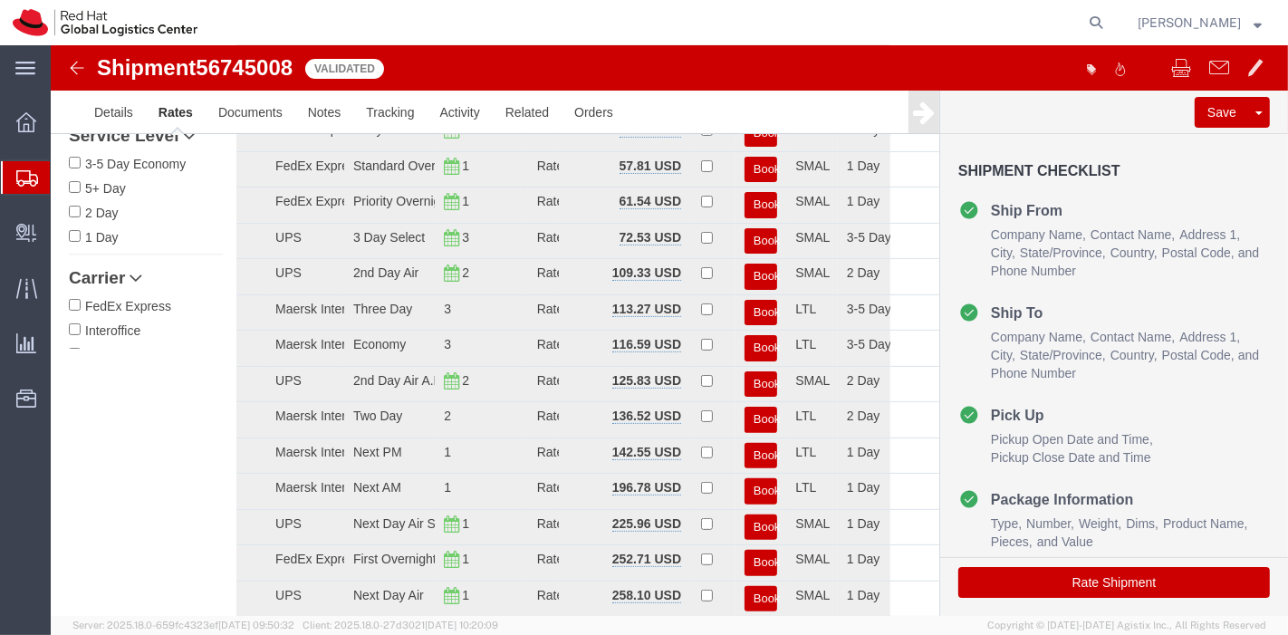
scroll to position [0, 0]
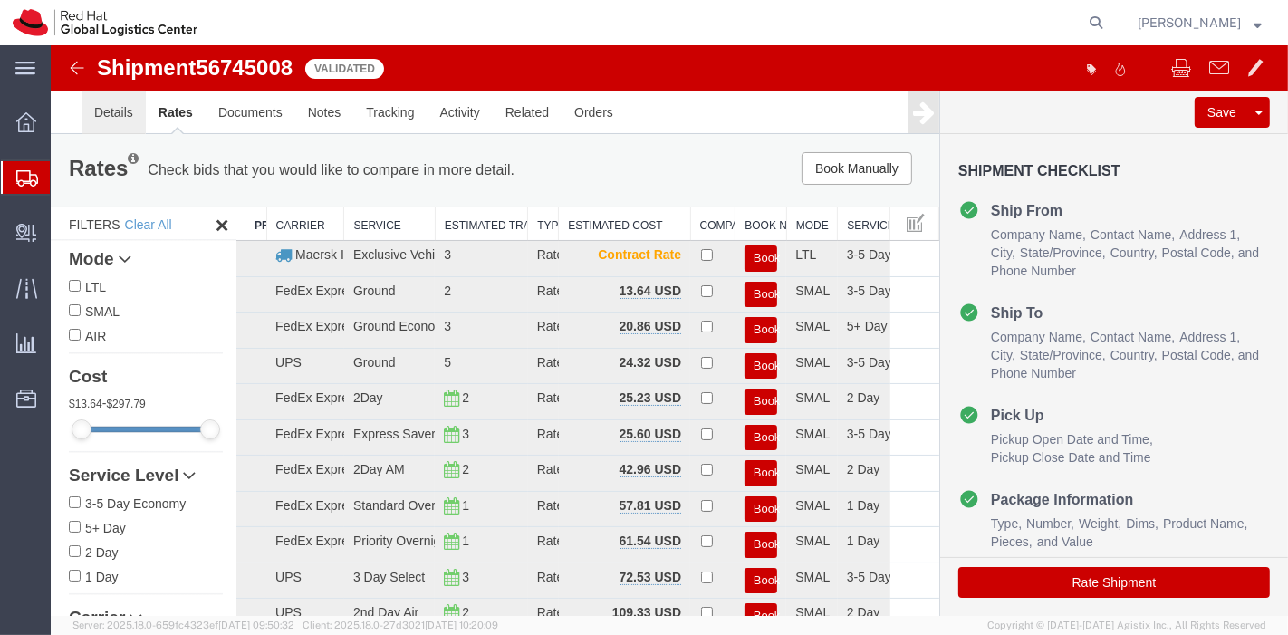
click at [113, 114] on link "Details" at bounding box center [113, 112] width 64 height 43
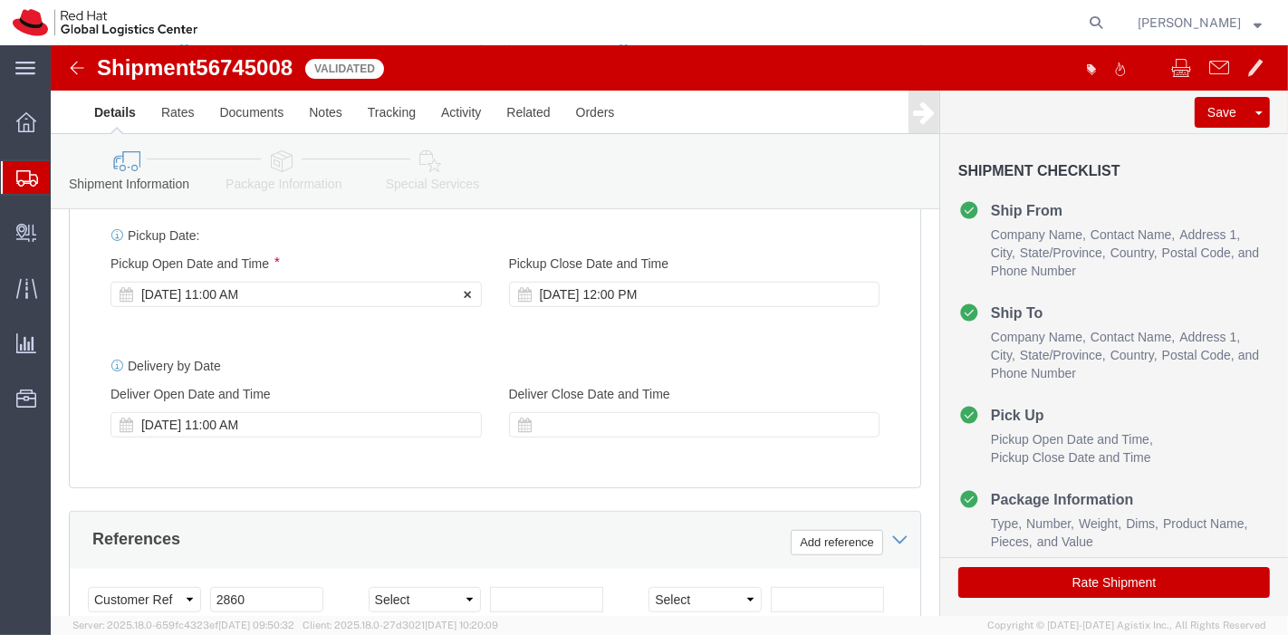
click div "[DATE] 11:00 AM"
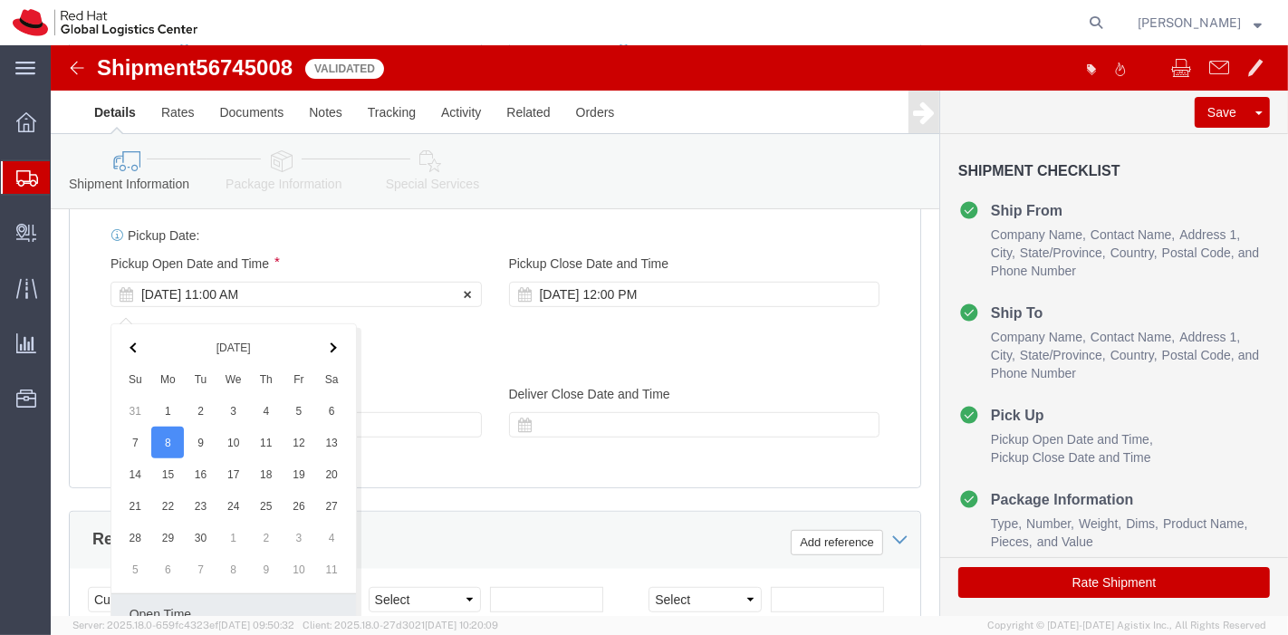
scroll to position [1009, 0]
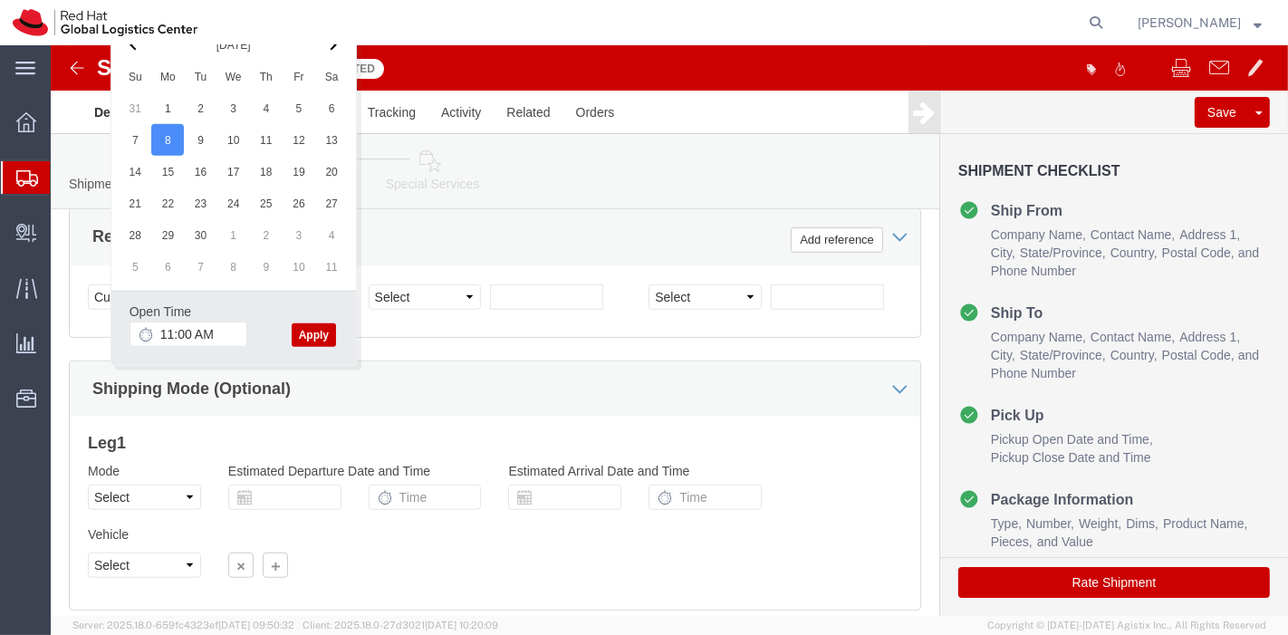
click div "Shipping Mode (Optional)"
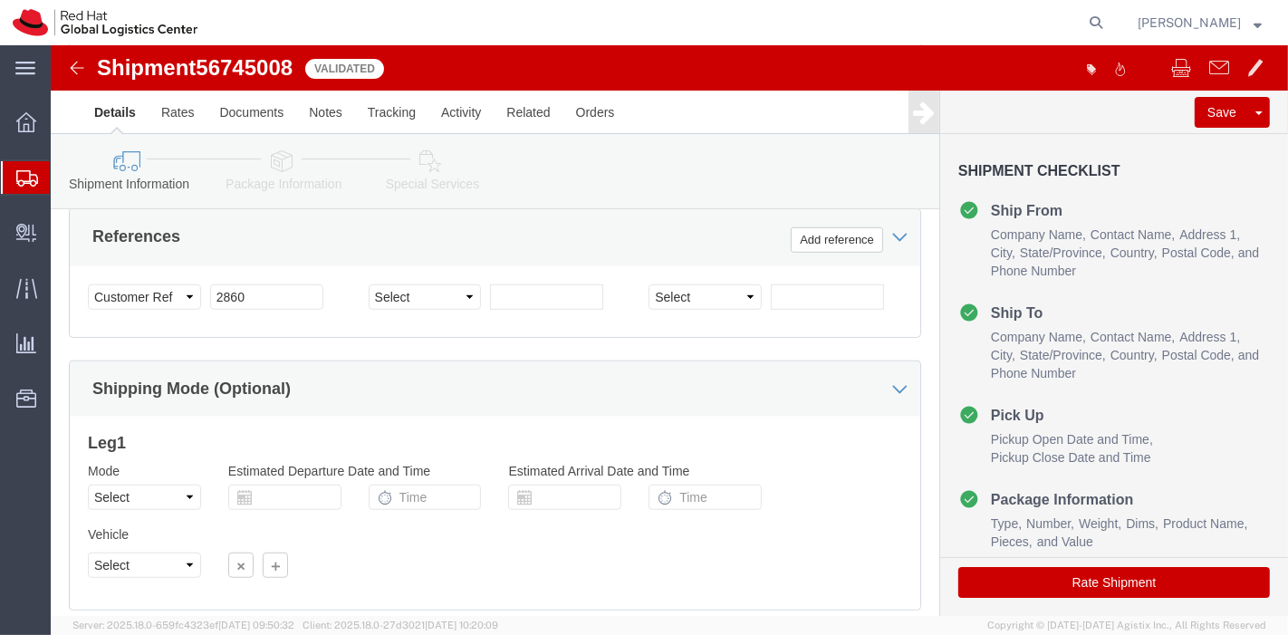
click button "Rate Shipment"
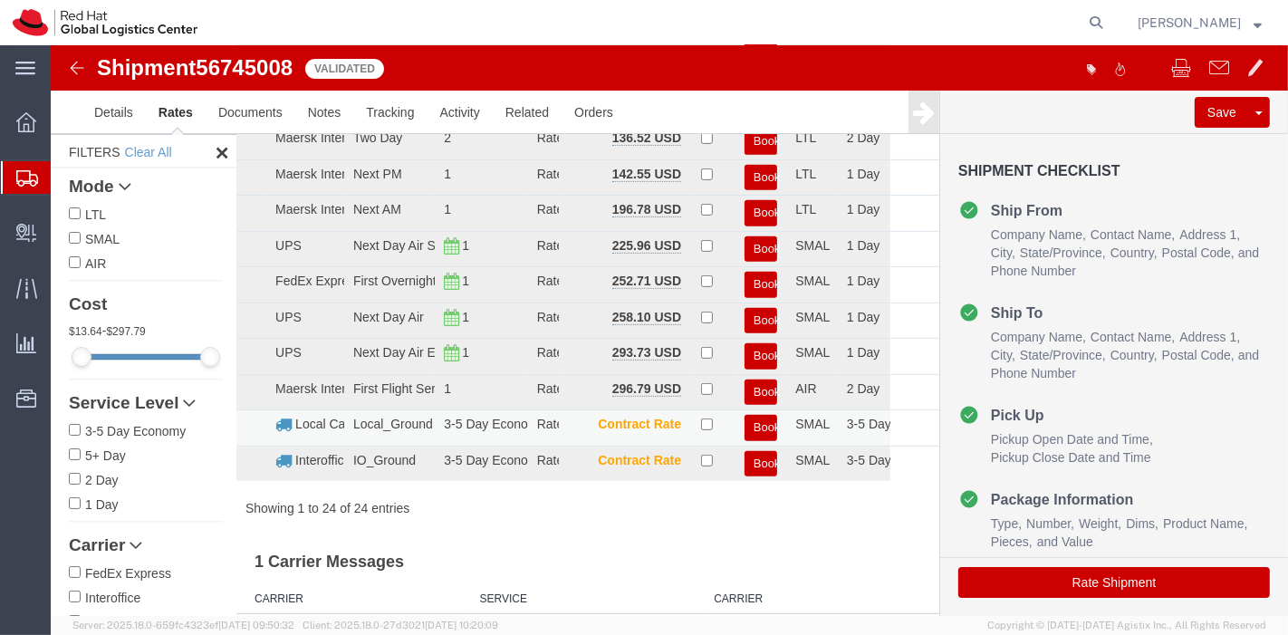
scroll to position [0, 0]
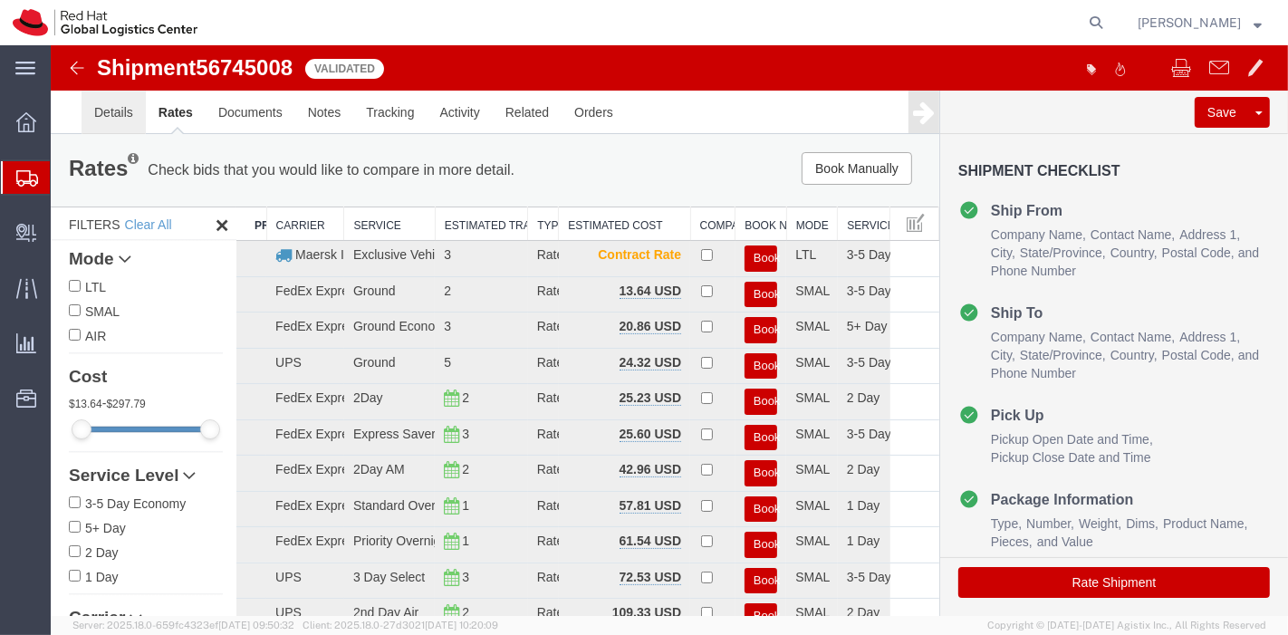
click at [117, 113] on link "Details" at bounding box center [113, 112] width 64 height 43
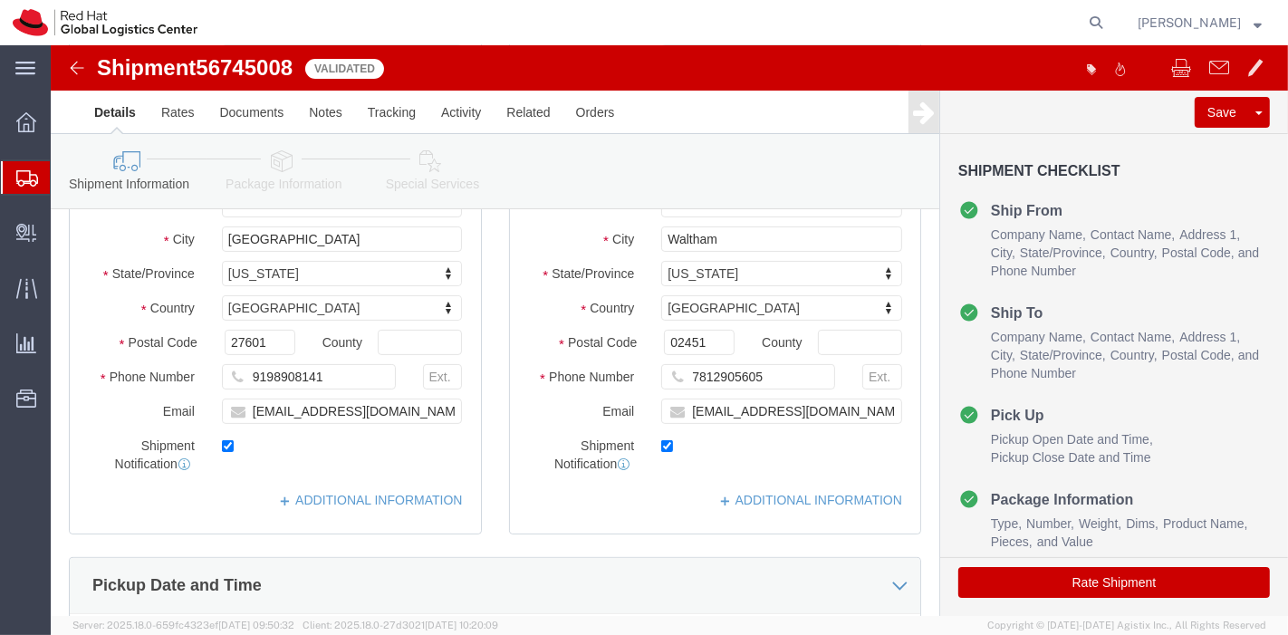
scroll to position [287, 0]
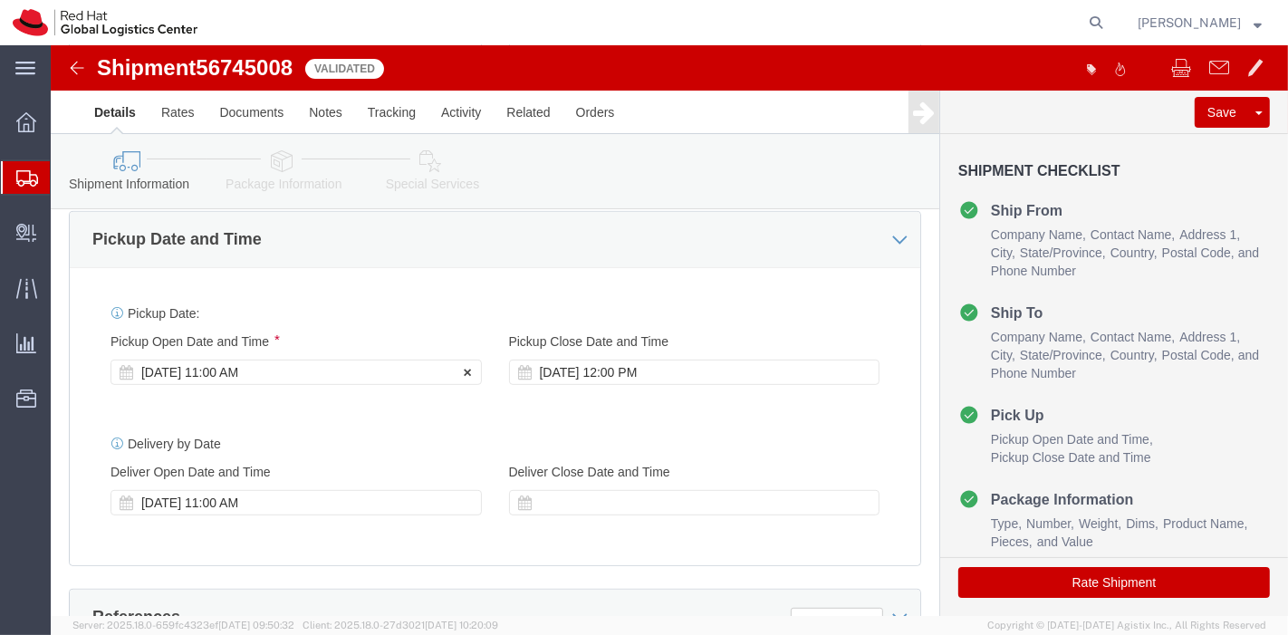
click div "[DATE] 11:00 AM"
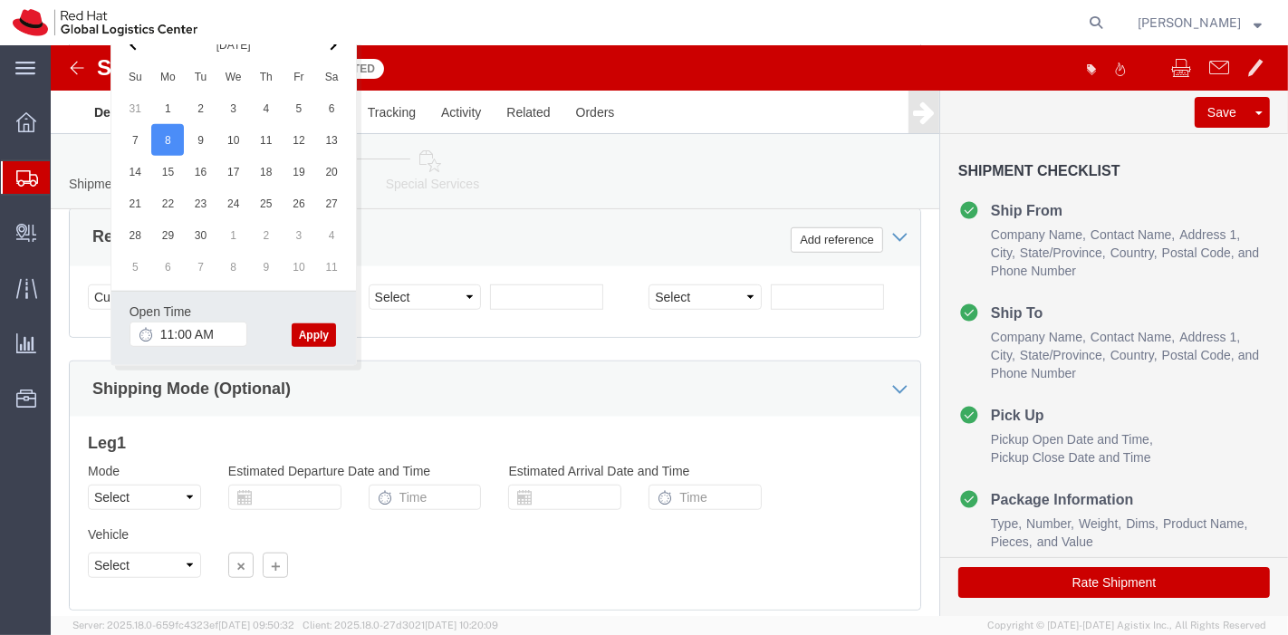
click h3 "Leg 1"
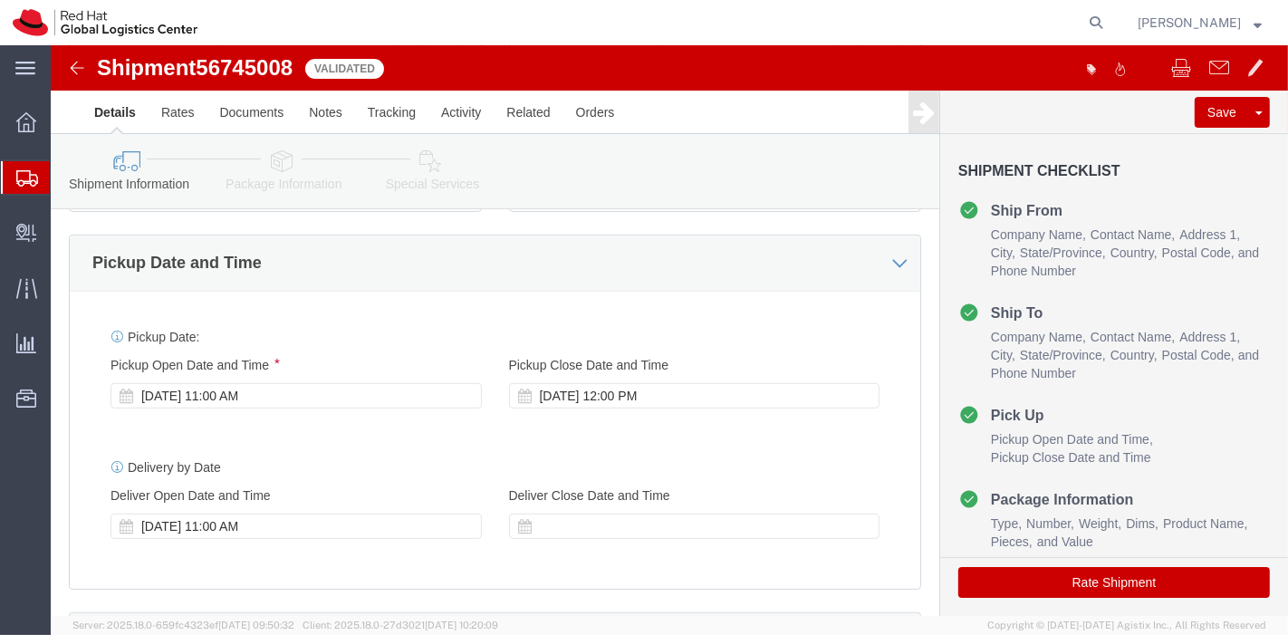
scroll to position [603, 0]
click div "[DATE] 11:00 AM"
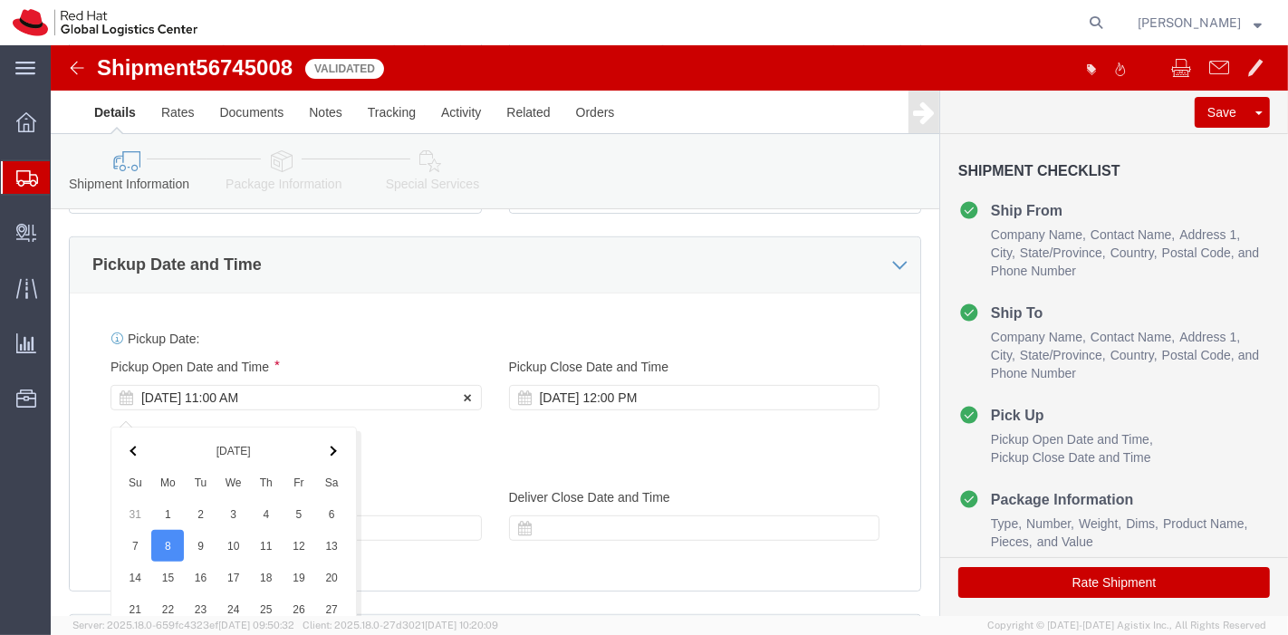
scroll to position [1009, 0]
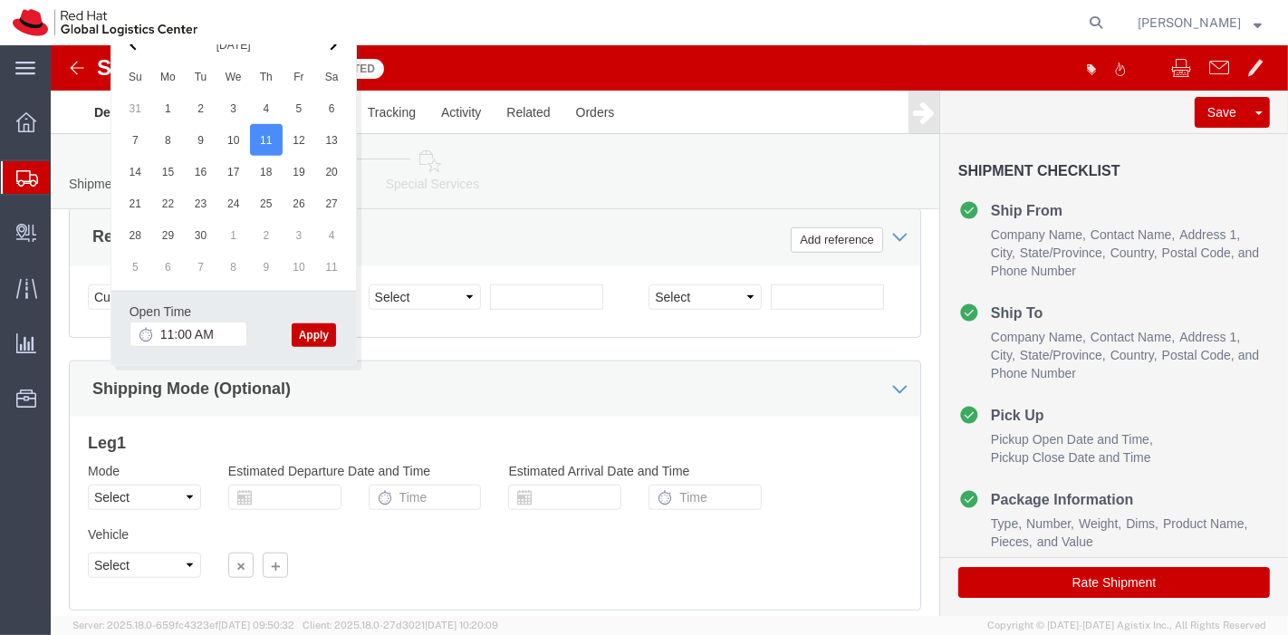
click div "Select Account Type Activity ID Airline Appointment Number ASN Batch Request # …"
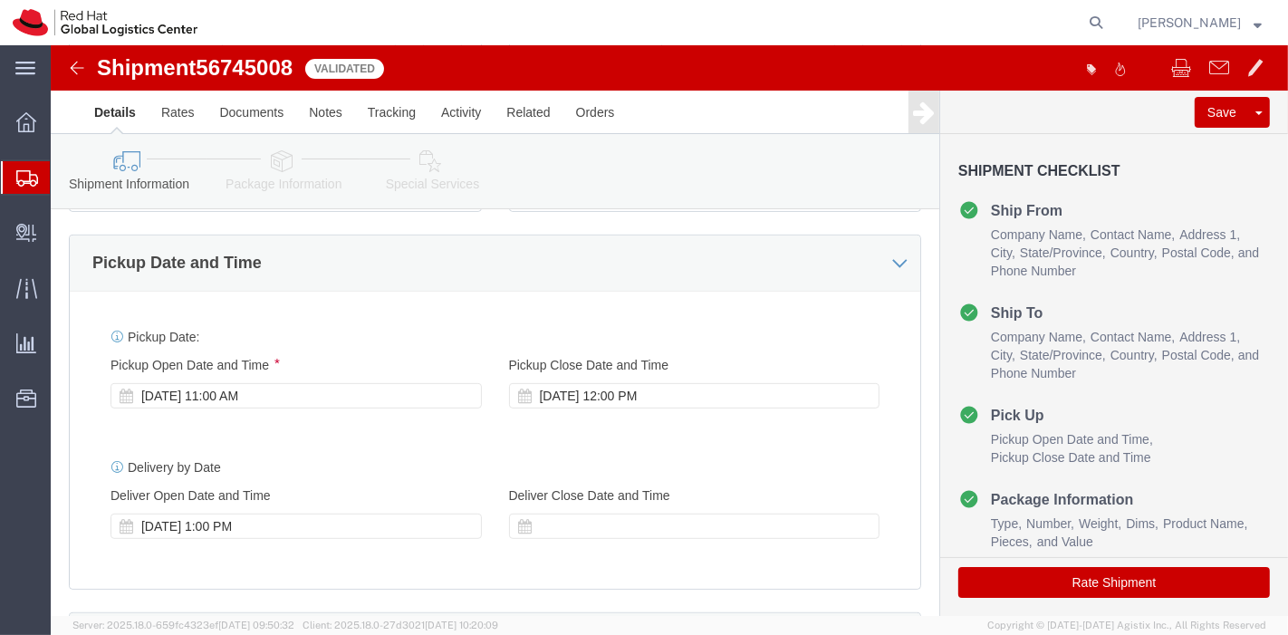
scroll to position [1140, 0]
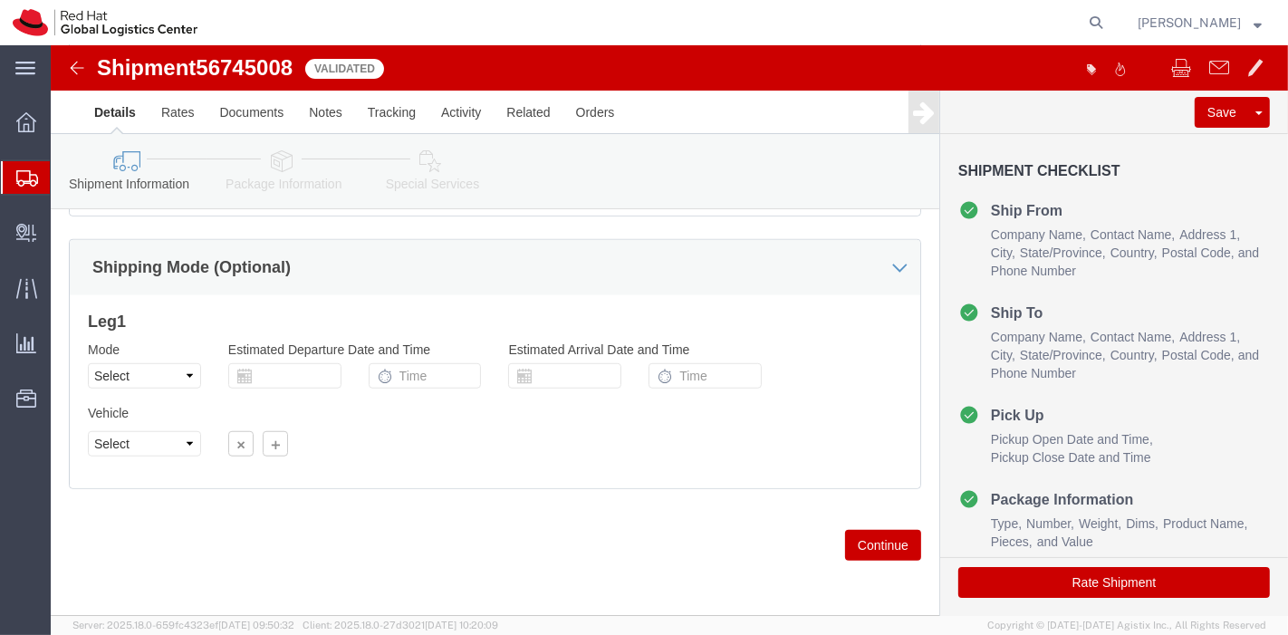
click button "Continue"
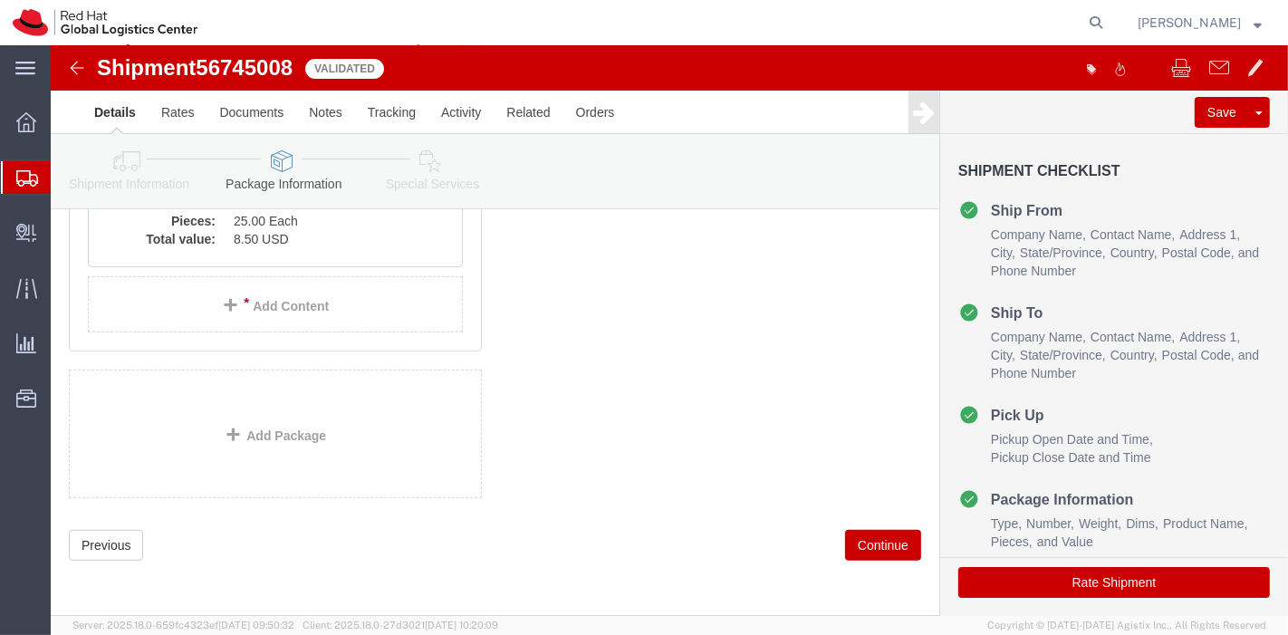
scroll to position [389, 0]
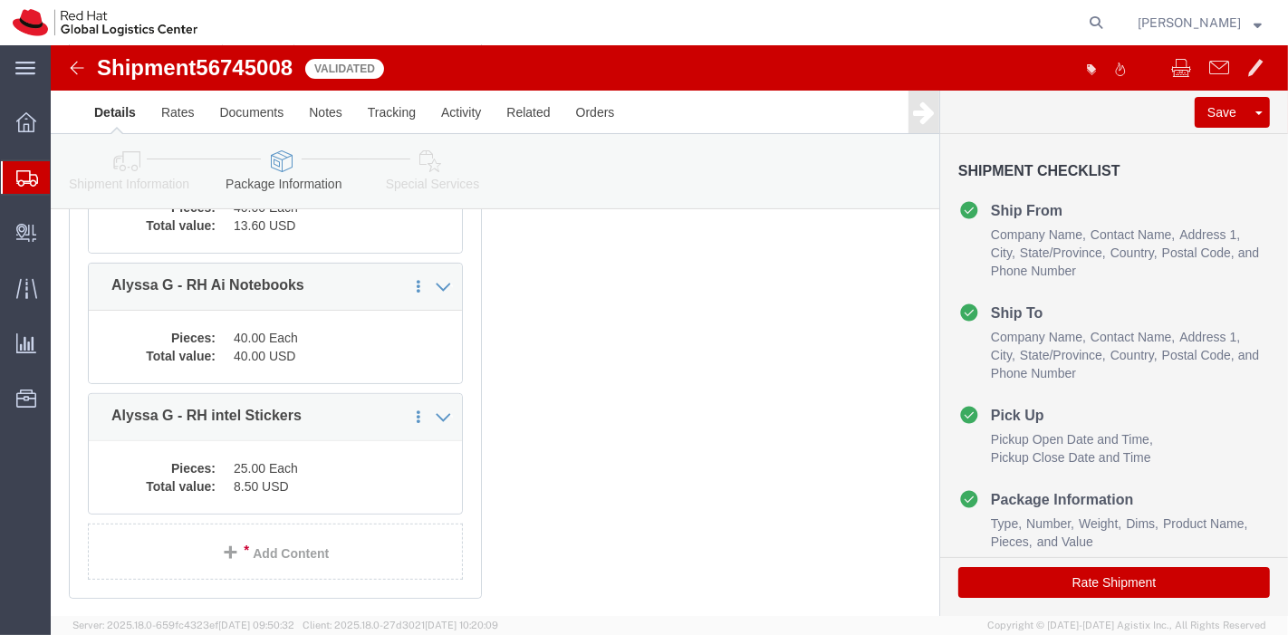
drag, startPoint x: 1012, startPoint y: 525, endPoint x: 300, endPoint y: 248, distance: 764.0
click button "Rate Shipment"
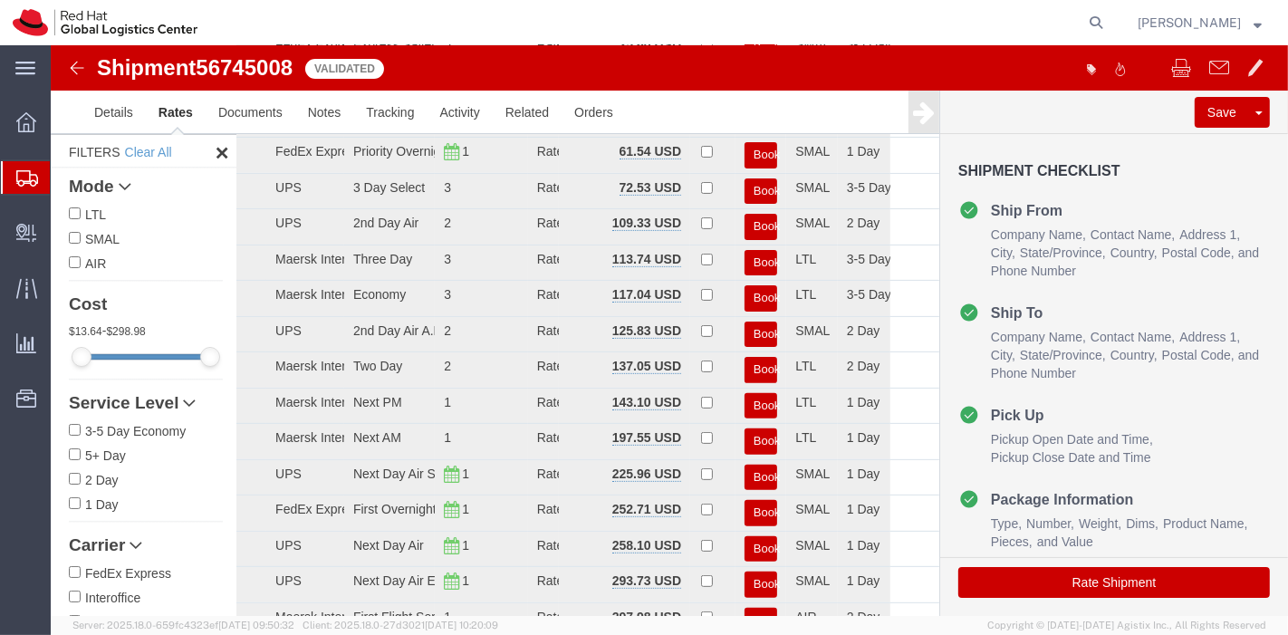
scroll to position [0, 0]
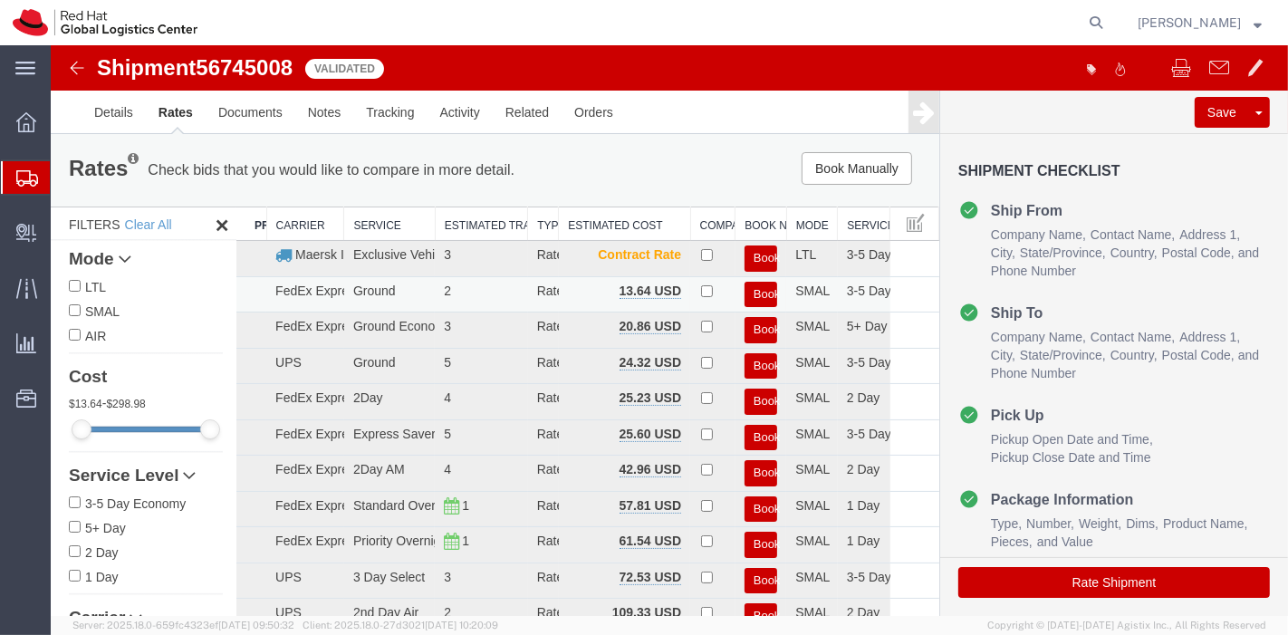
click at [753, 285] on button "Book" at bounding box center [761, 295] width 34 height 26
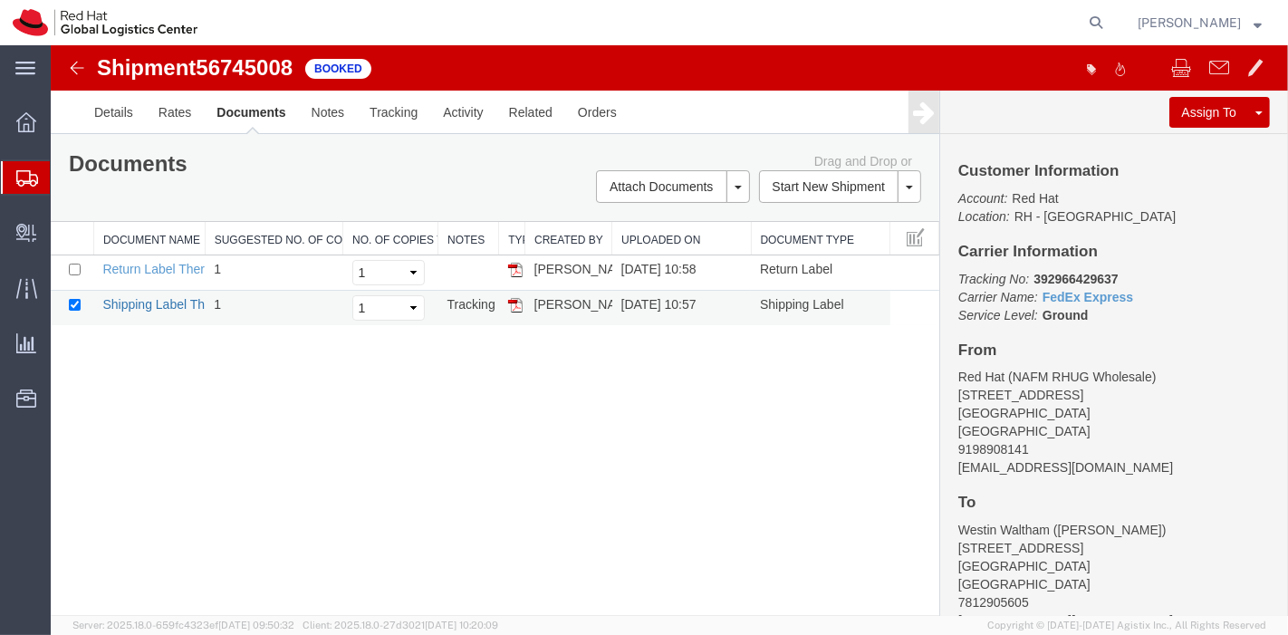
drag, startPoint x: 148, startPoint y: 306, endPoint x: 185, endPoint y: 304, distance: 37.2
